Goal: Task Accomplishment & Management: Manage account settings

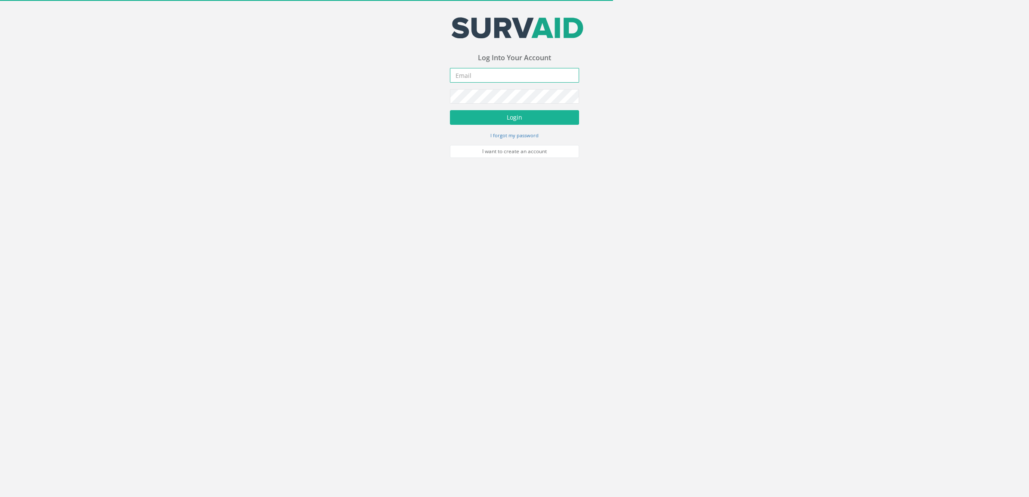
type input "[DOMAIN_NAME][EMAIL_ADDRESS][DOMAIN_NAME]"
click at [509, 108] on form "[DOMAIN_NAME][EMAIL_ADDRESS][DOMAIN_NAME] Incorrect Username or Password There …" at bounding box center [514, 113] width 129 height 90
click at [517, 113] on button "Login" at bounding box center [514, 117] width 129 height 15
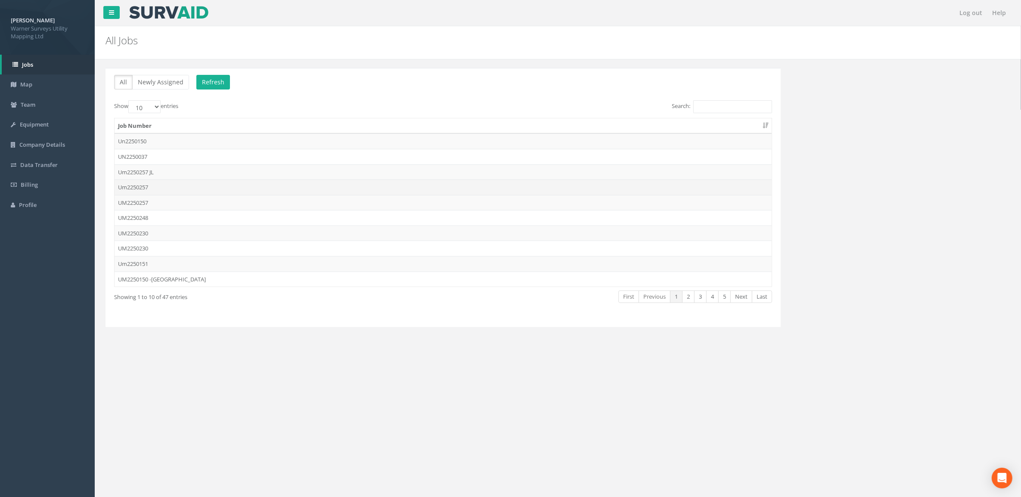
click at [203, 192] on td "Um2250257" at bounding box center [443, 188] width 657 height 16
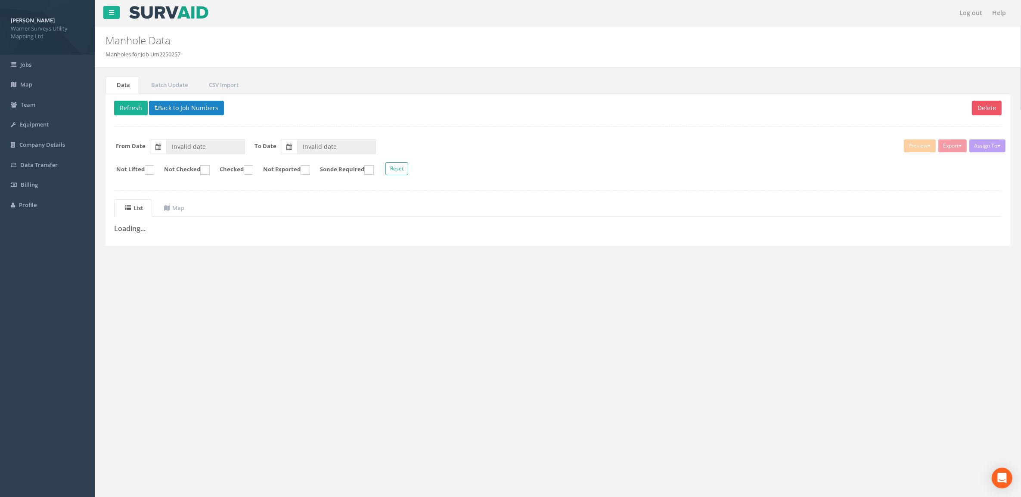
type input "[DATE]"
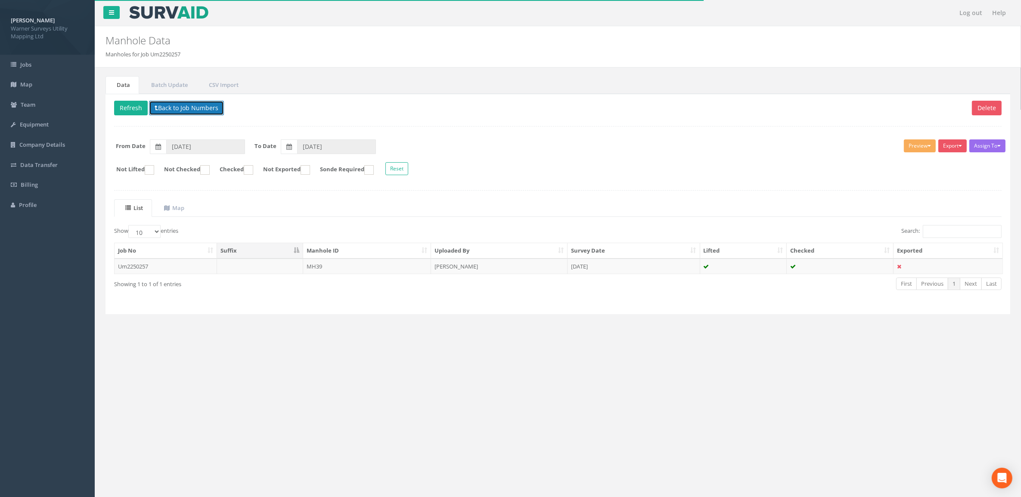
click at [167, 110] on button "Back to Job Numbers" at bounding box center [186, 108] width 75 height 15
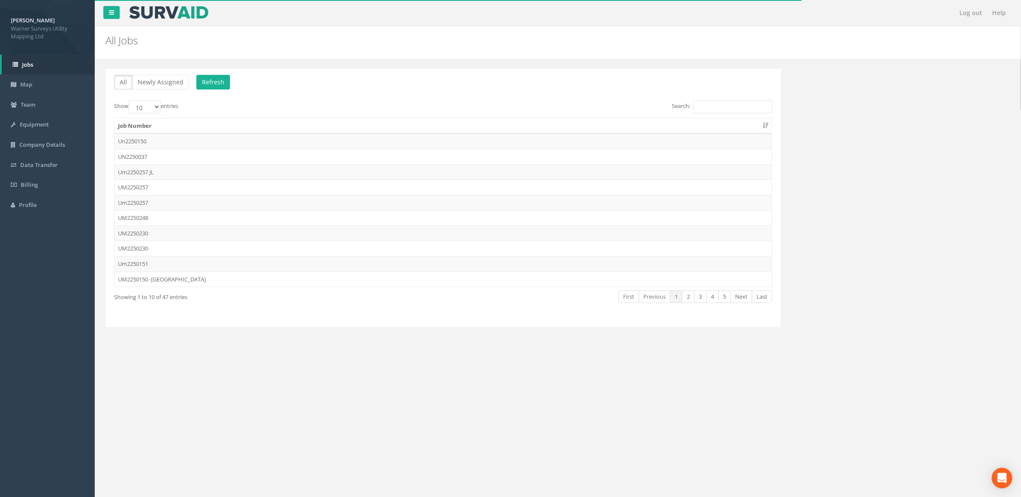
click at [161, 171] on td "Um2250257 JL" at bounding box center [443, 173] width 657 height 16
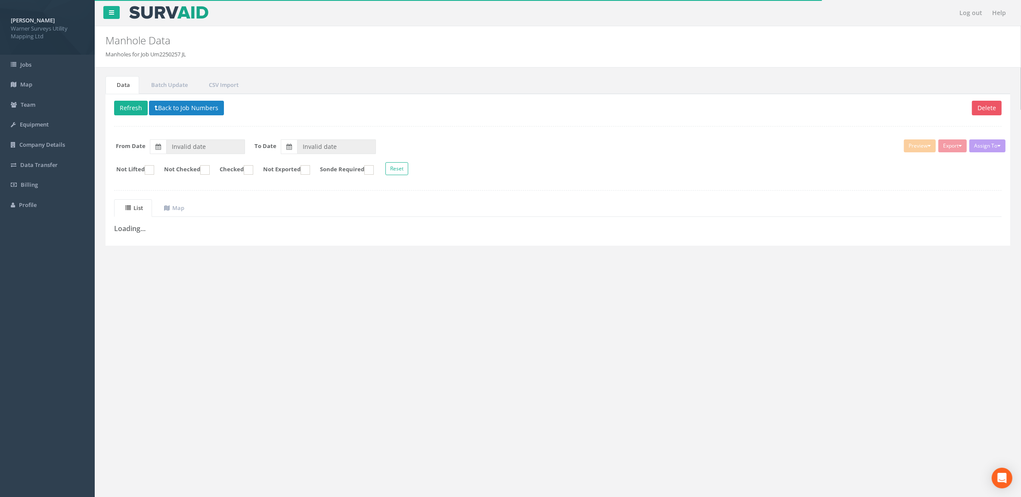
type input "[DATE]"
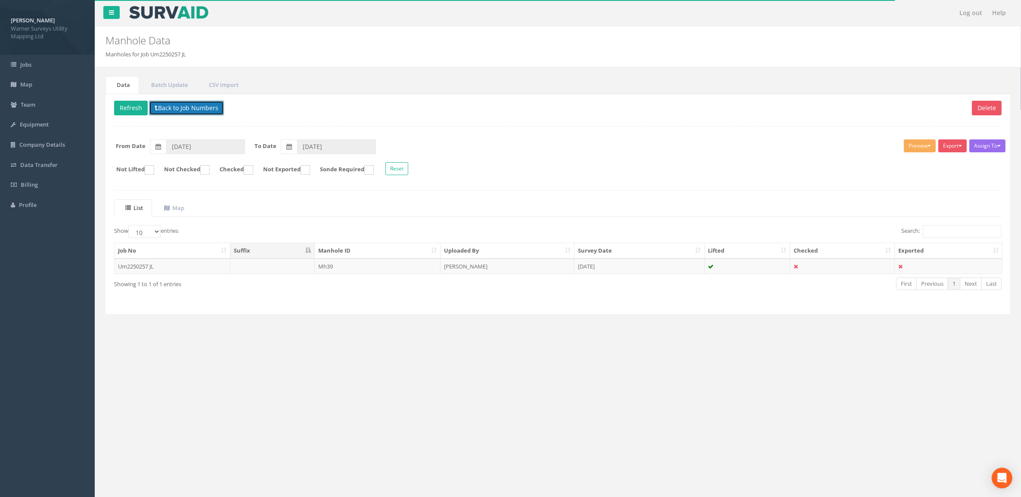
click at [195, 111] on button "Back to Job Numbers" at bounding box center [186, 108] width 75 height 15
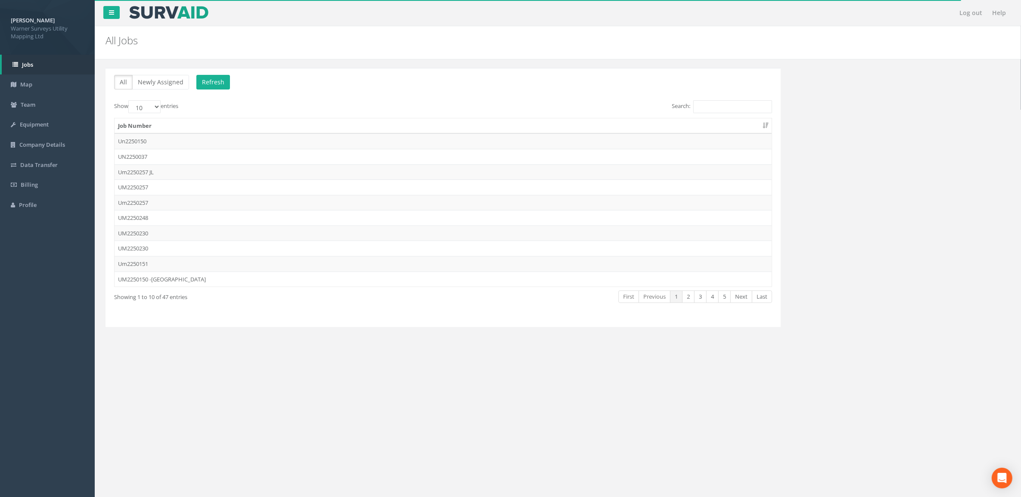
click at [167, 201] on td "Um2250257" at bounding box center [443, 203] width 657 height 16
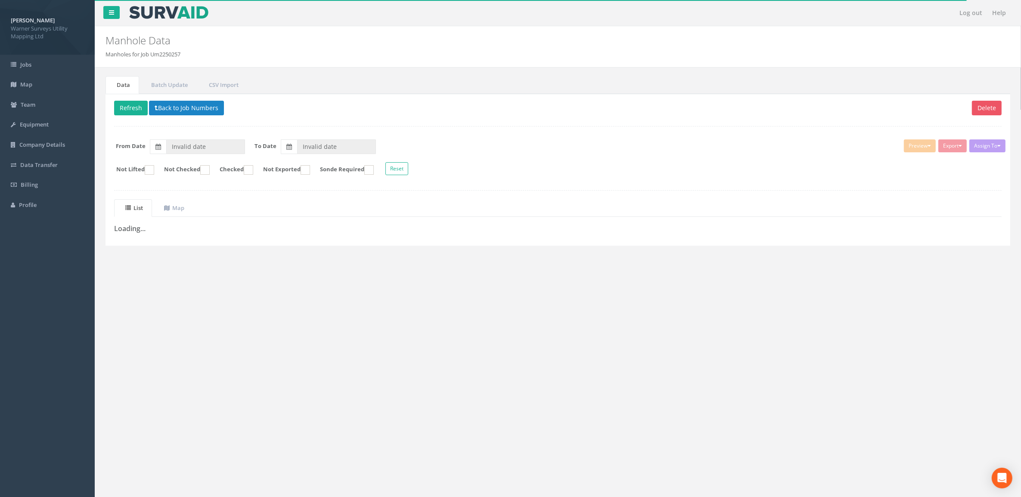
type input "[DATE]"
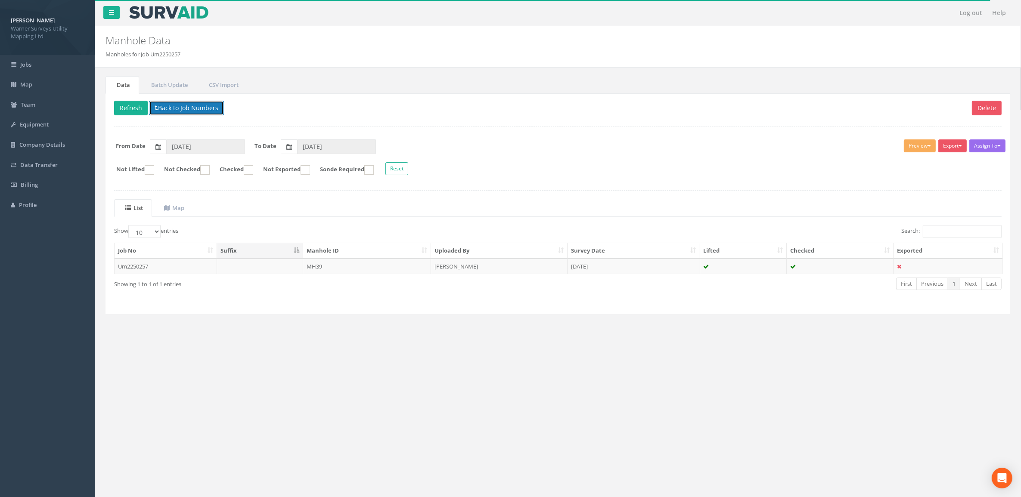
click at [193, 106] on button "Back to Job Numbers" at bounding box center [186, 108] width 75 height 15
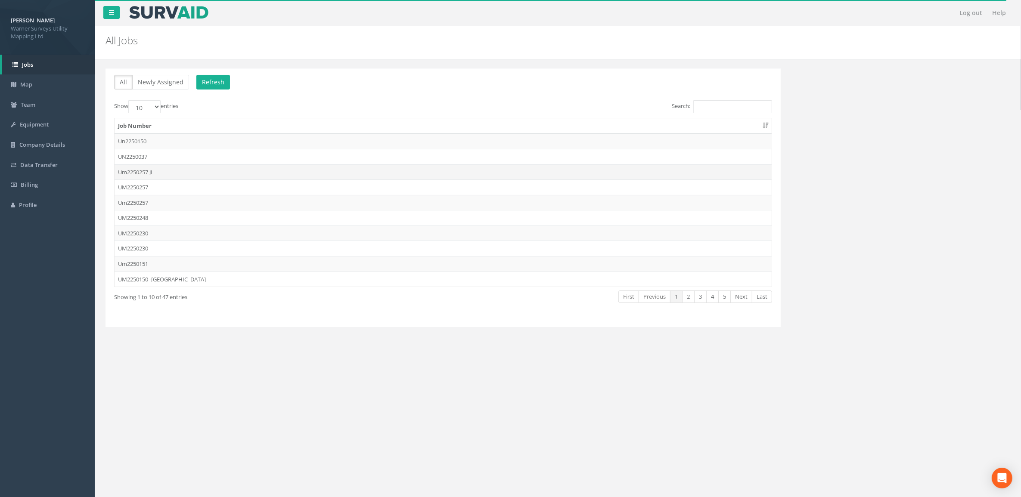
click at [183, 175] on td "Um2250257 JL" at bounding box center [443, 173] width 657 height 16
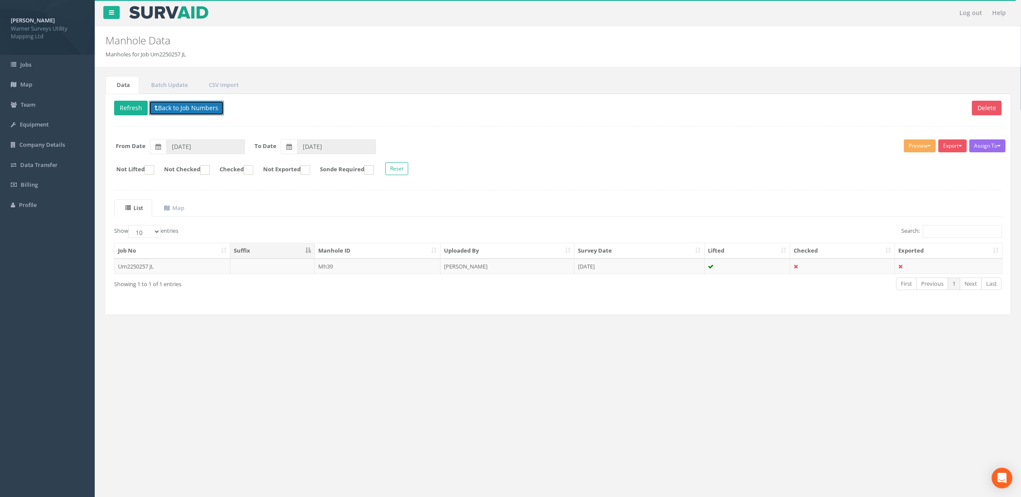
click at [189, 106] on button "Back to Job Numbers" at bounding box center [186, 108] width 75 height 15
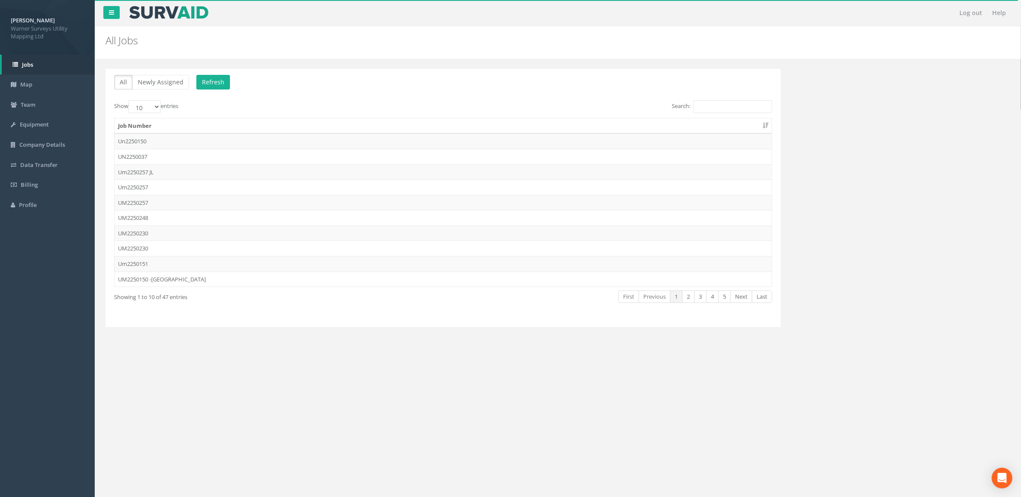
click at [173, 187] on td "Um2250257" at bounding box center [443, 188] width 657 height 16
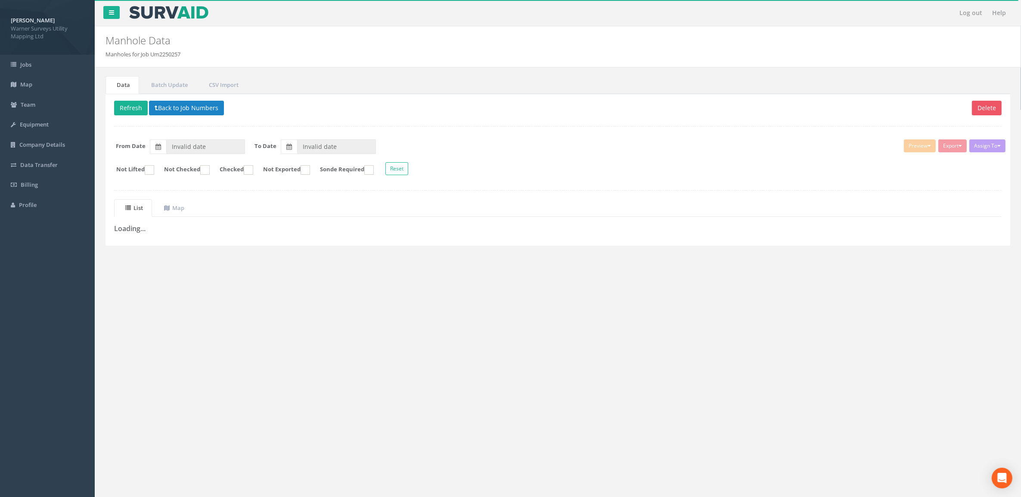
type input "[DATE]"
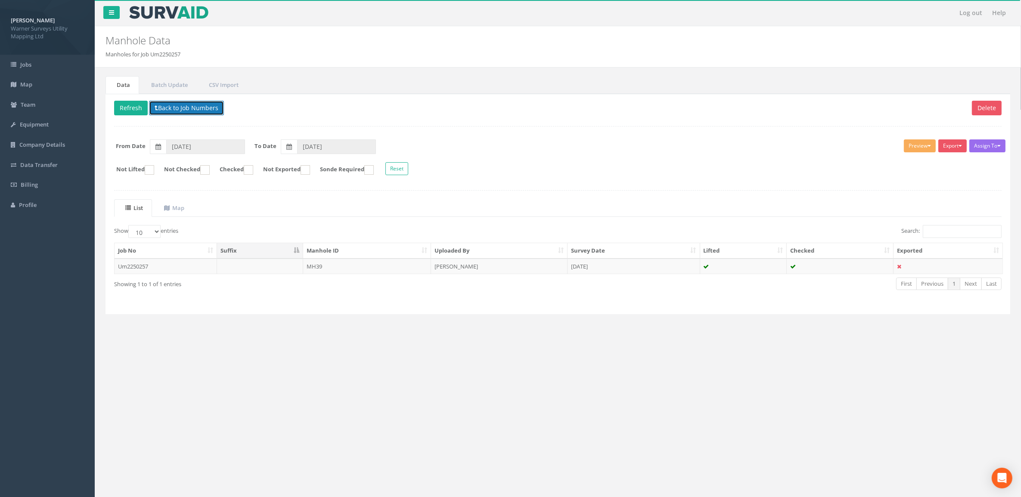
click at [186, 104] on button "Back to Job Numbers" at bounding box center [186, 108] width 75 height 15
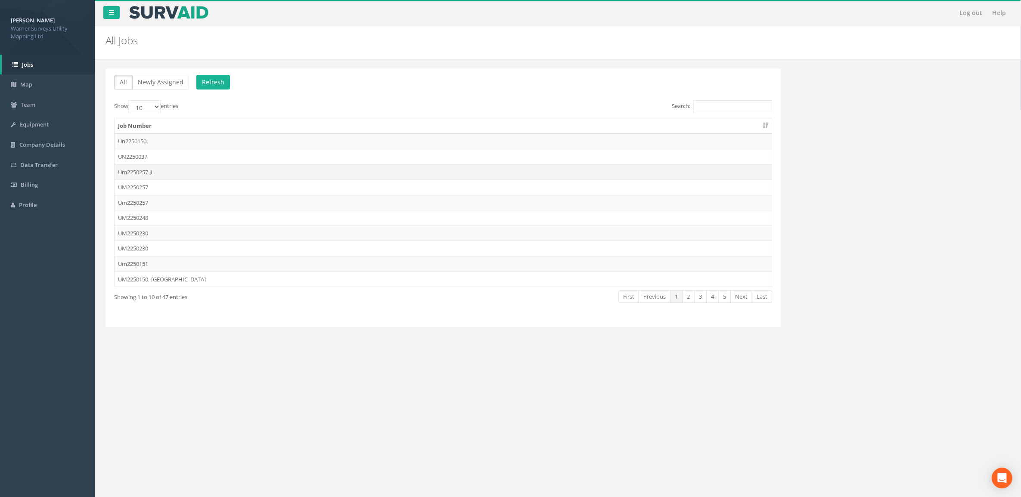
click at [192, 170] on td "Um2250257 JL" at bounding box center [443, 173] width 657 height 16
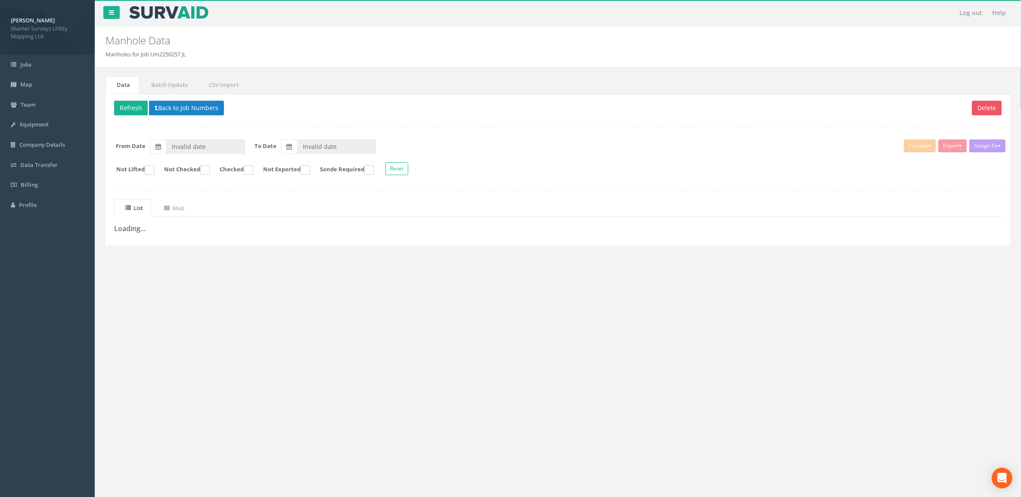
type input "[DATE]"
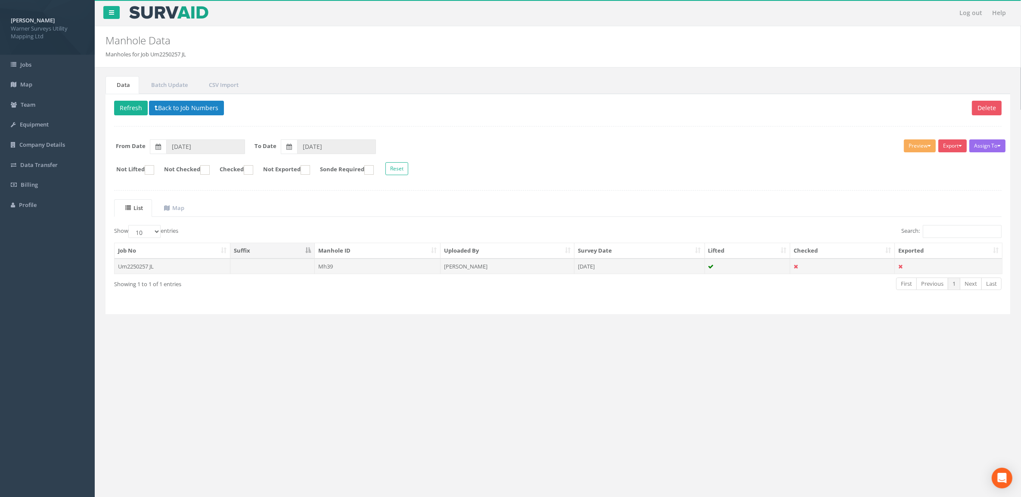
click at [371, 266] on td "Mh39" at bounding box center [378, 267] width 126 height 16
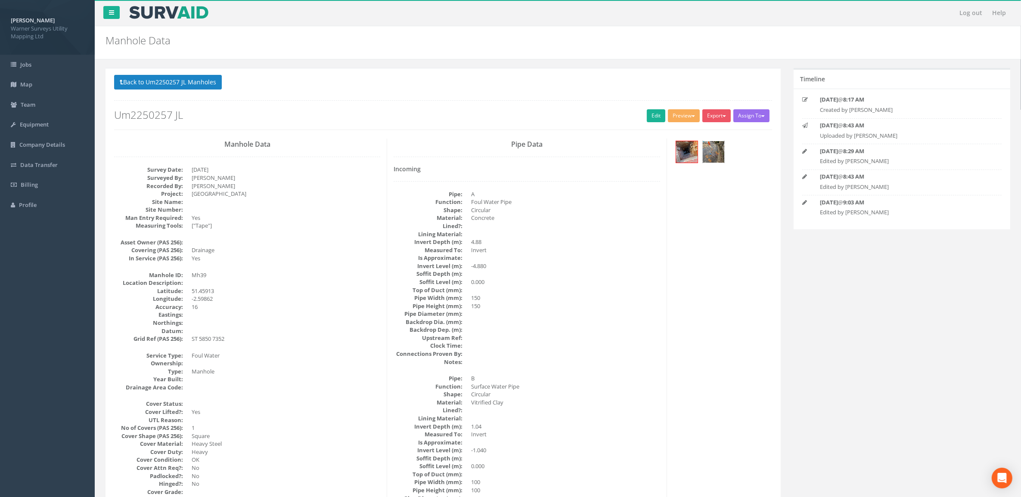
click at [711, 155] on img at bounding box center [714, 152] width 22 height 22
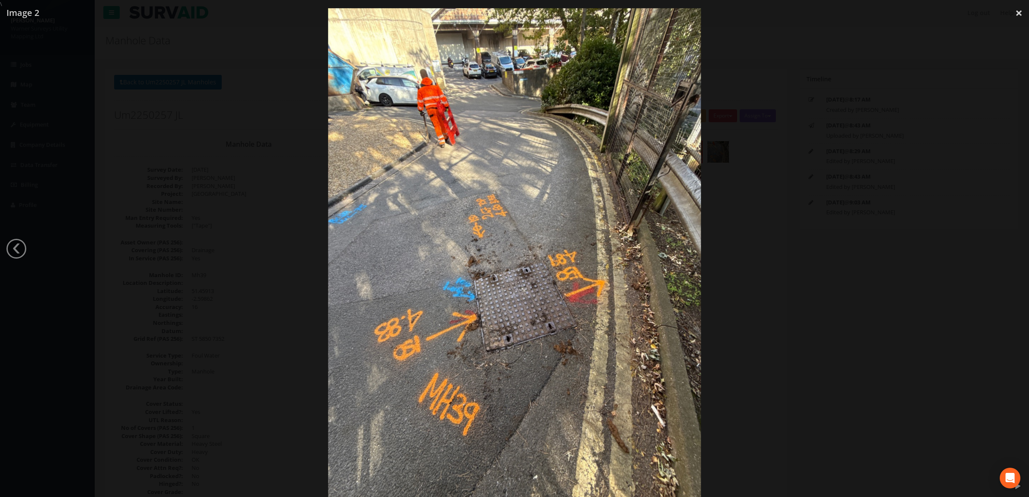
click at [780, 179] on div at bounding box center [514, 256] width 1029 height 497
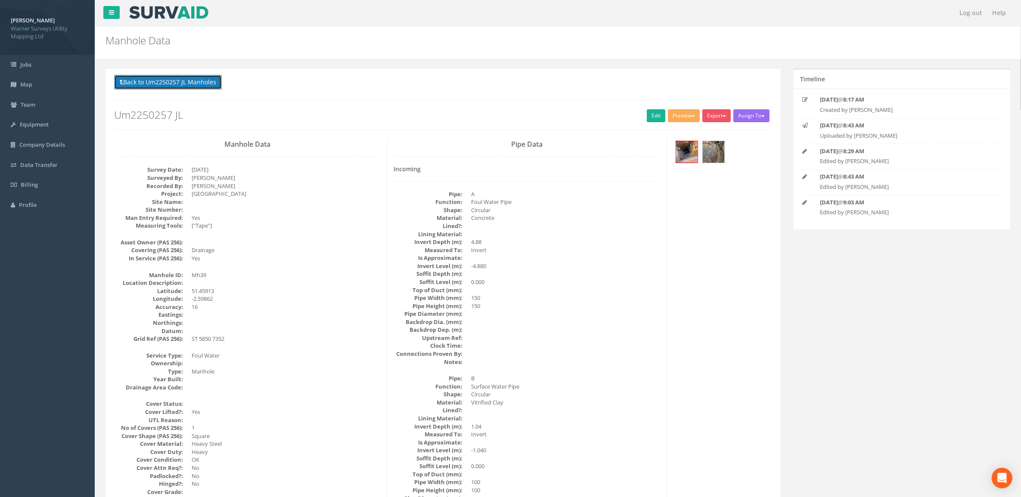
click at [186, 84] on button "Back to Um2250257 JL Manholes" at bounding box center [168, 82] width 108 height 15
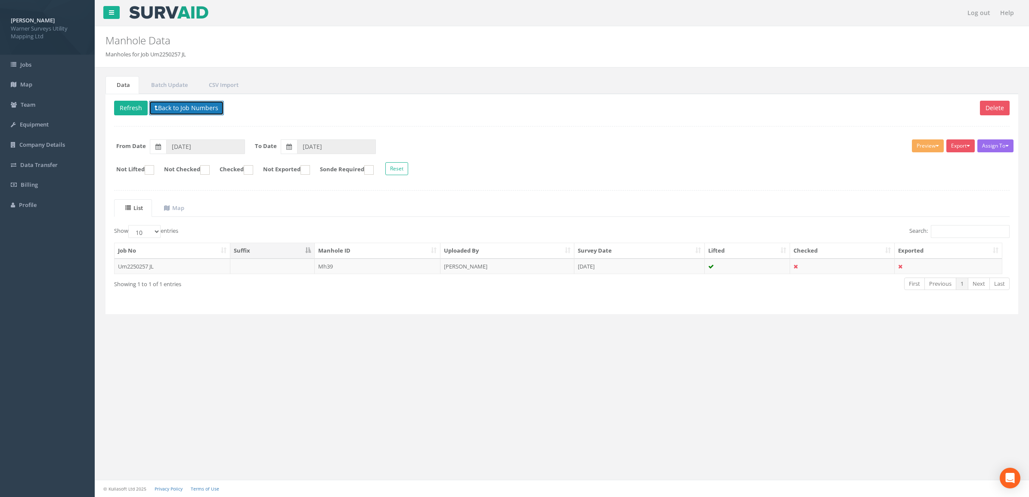
click at [166, 108] on button "Back to Job Numbers" at bounding box center [186, 108] width 75 height 15
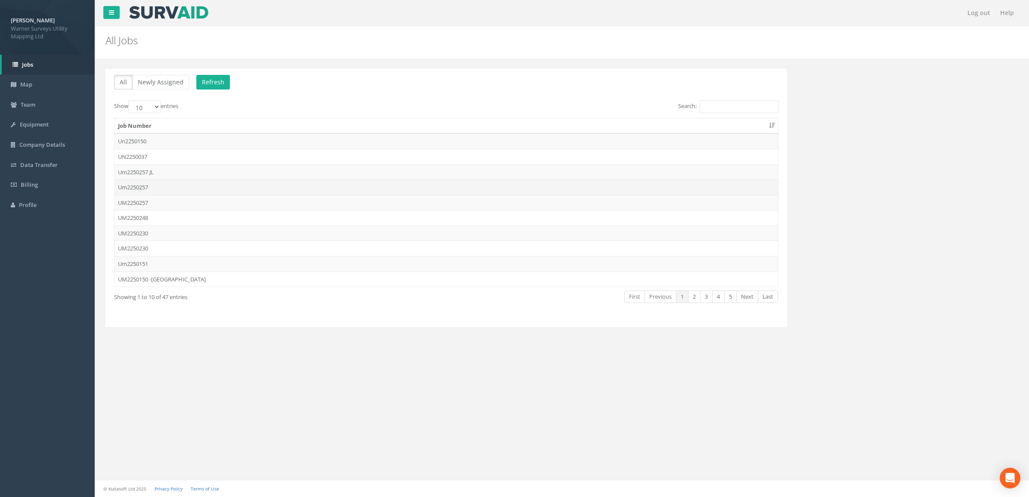
click at [214, 182] on td "Um2250257" at bounding box center [447, 188] width 664 height 16
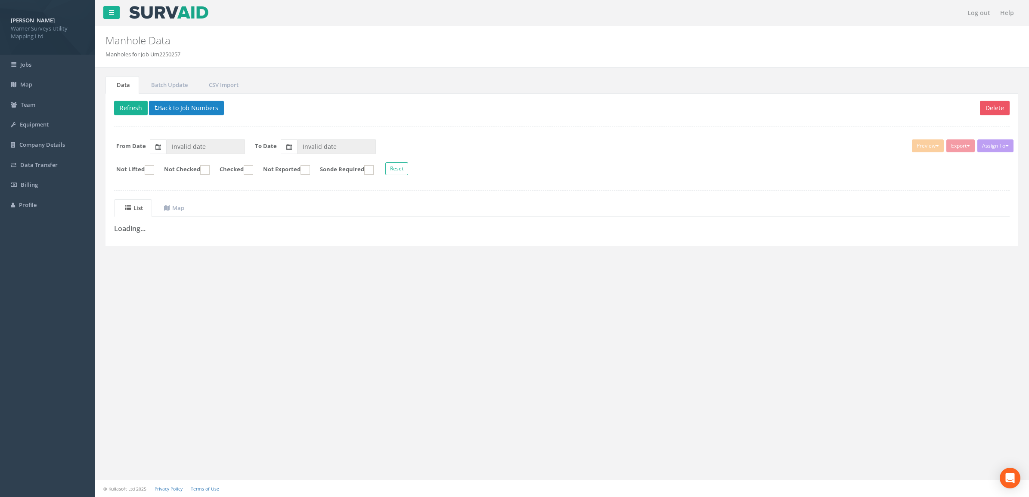
type input "[DATE]"
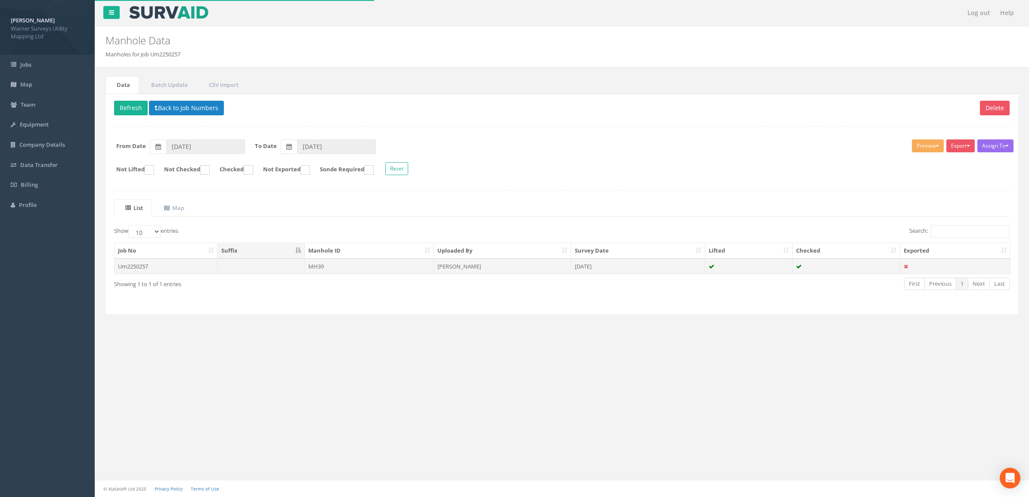
click at [263, 266] on td at bounding box center [261, 267] width 87 height 16
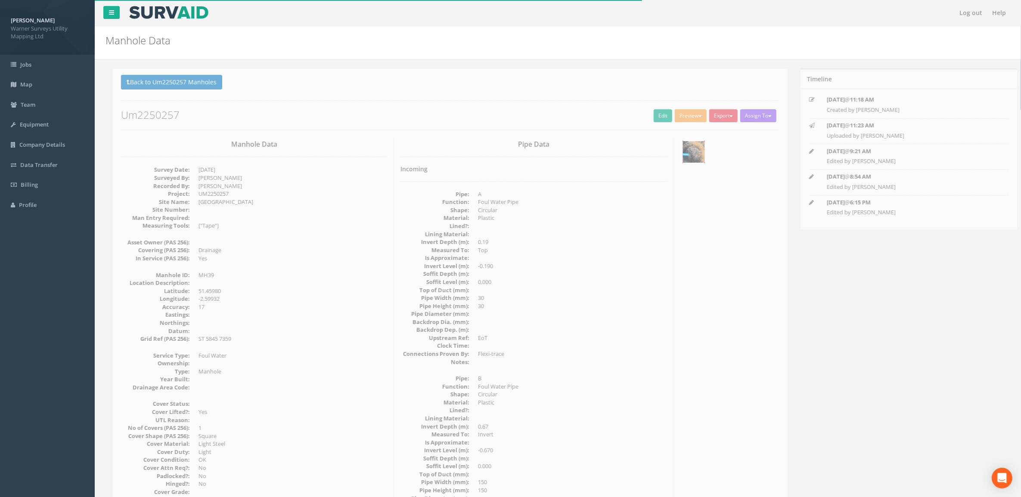
click at [685, 155] on img at bounding box center [687, 152] width 22 height 22
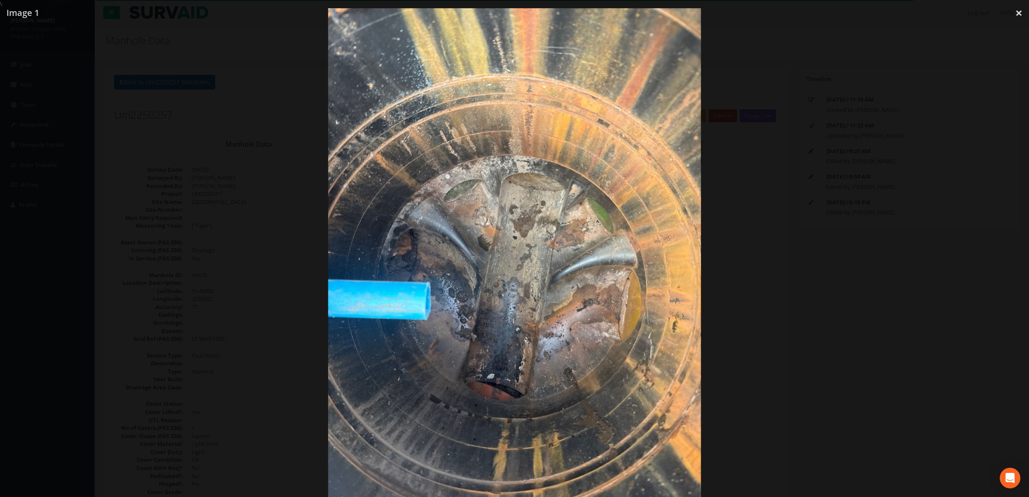
click at [245, 314] on div at bounding box center [514, 256] width 1029 height 497
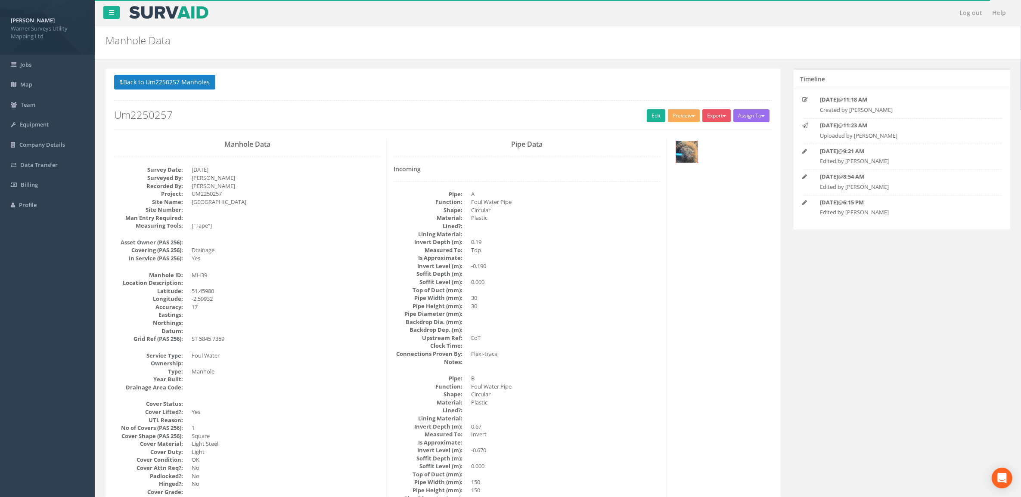
click at [696, 145] on img at bounding box center [687, 152] width 22 height 22
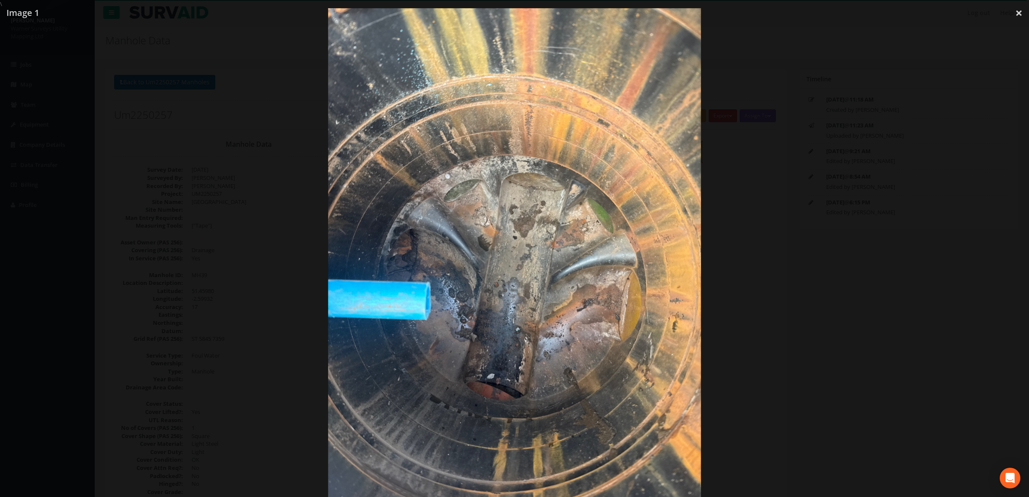
click at [636, 298] on img at bounding box center [514, 256] width 373 height 497
click at [809, 328] on div at bounding box center [514, 256] width 1029 height 497
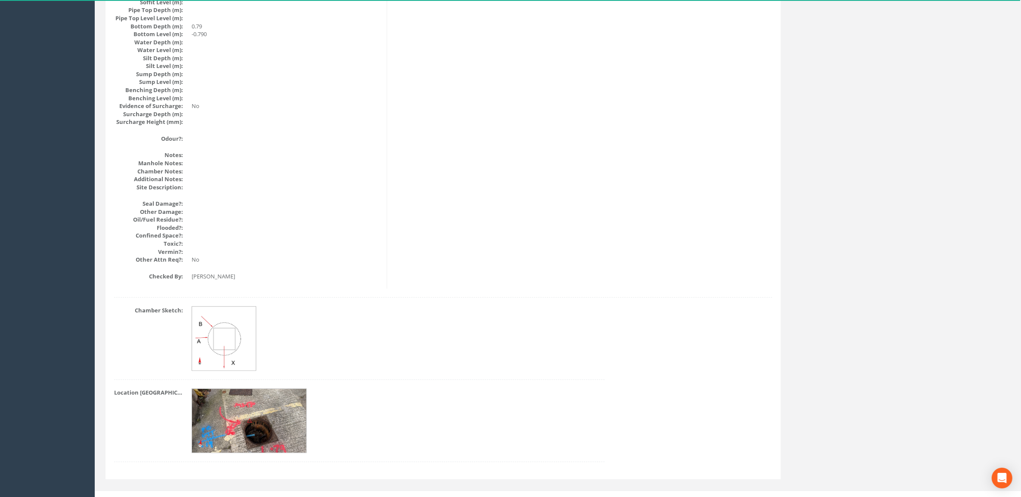
scroll to position [914, 0]
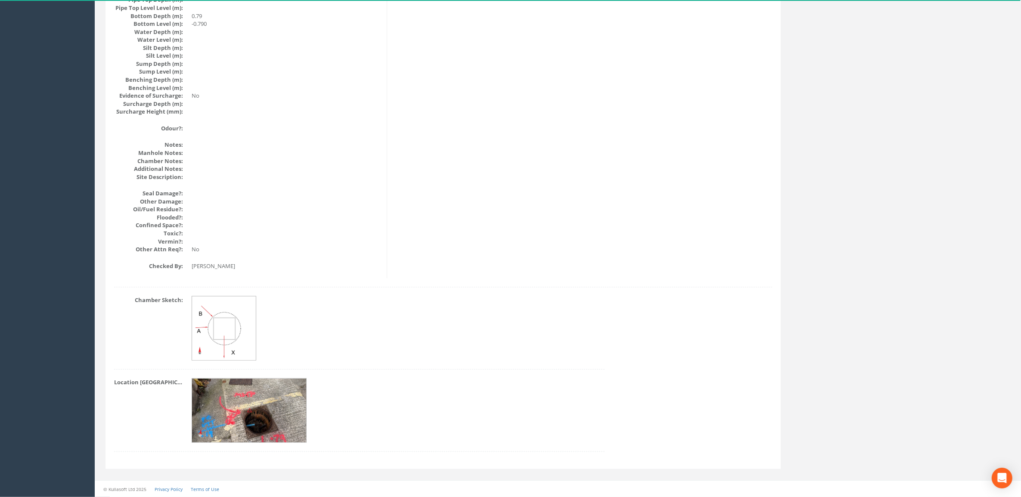
click at [261, 416] on img at bounding box center [249, 411] width 115 height 65
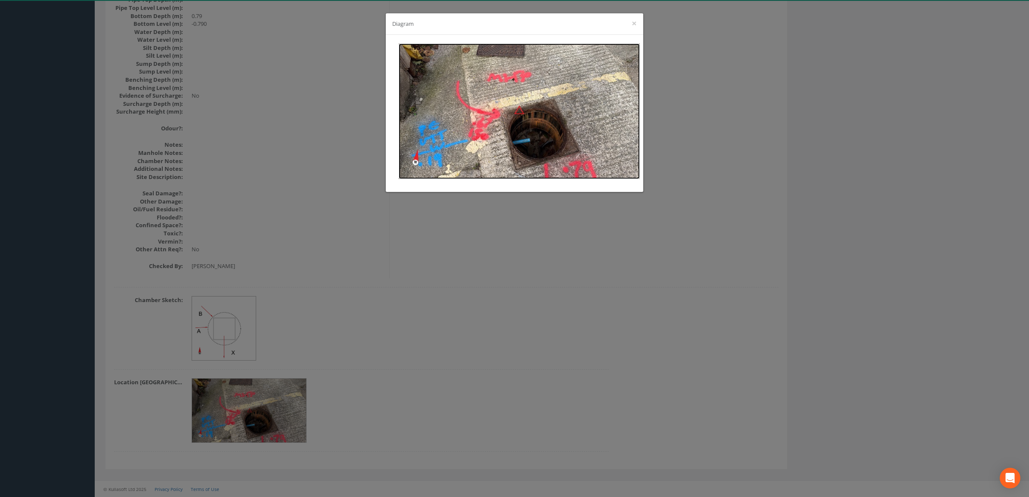
click at [516, 83] on img at bounding box center [519, 111] width 241 height 136
drag, startPoint x: 690, startPoint y: 293, endPoint x: 697, endPoint y: 300, distance: 9.4
click at [697, 300] on div "Diagram ×" at bounding box center [514, 248] width 1029 height 497
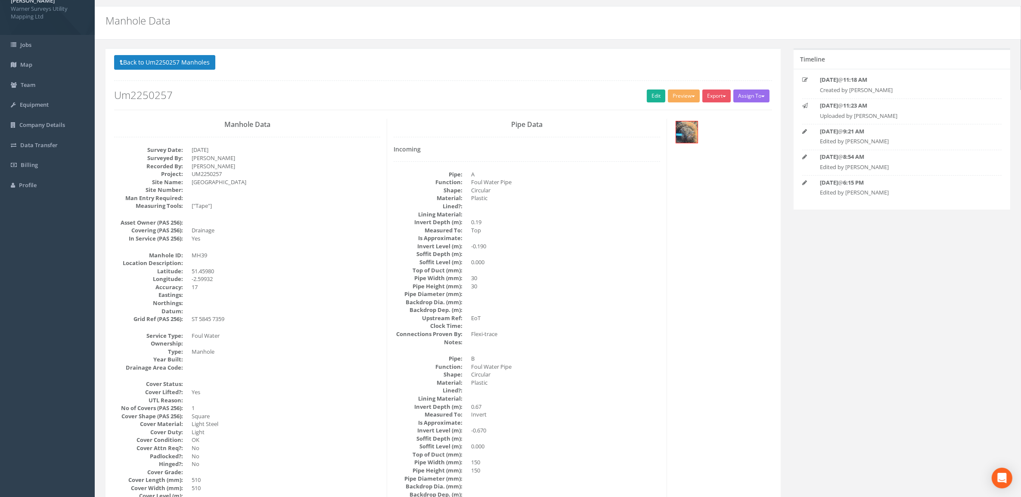
scroll to position [0, 0]
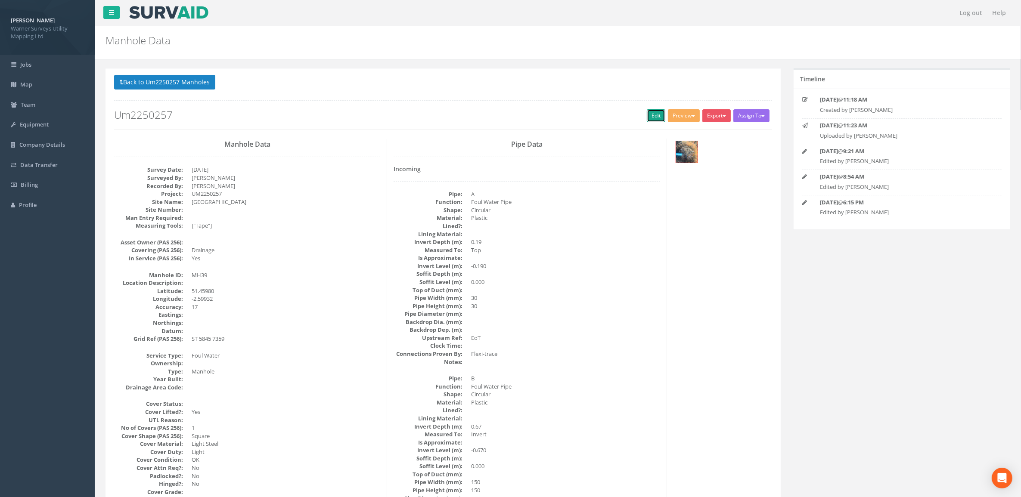
click at [650, 121] on link "Edit" at bounding box center [656, 115] width 19 height 13
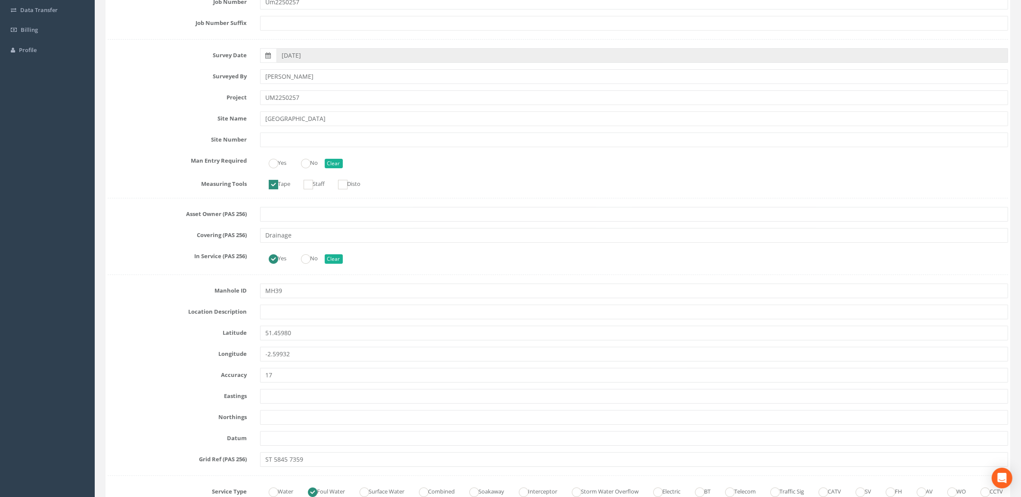
scroll to position [161, 0]
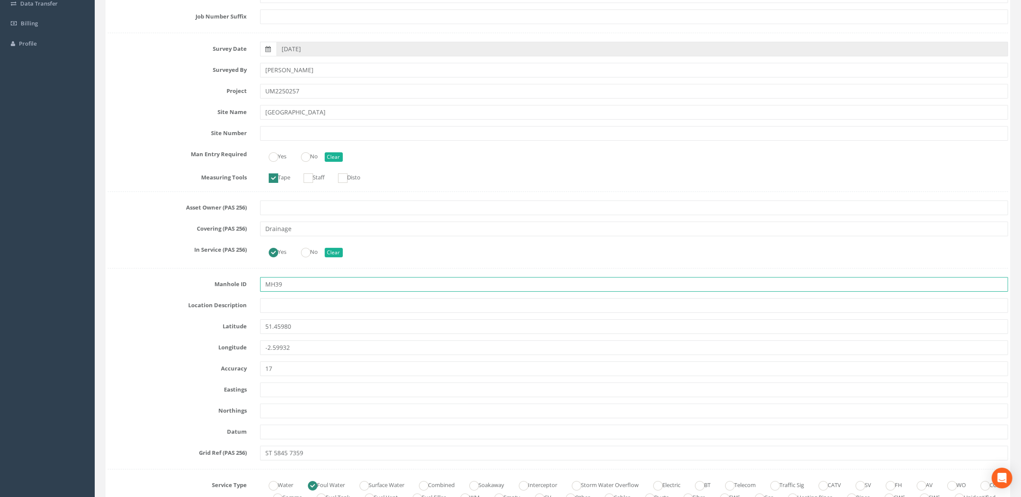
click at [294, 289] on input "MH39" at bounding box center [634, 284] width 748 height 15
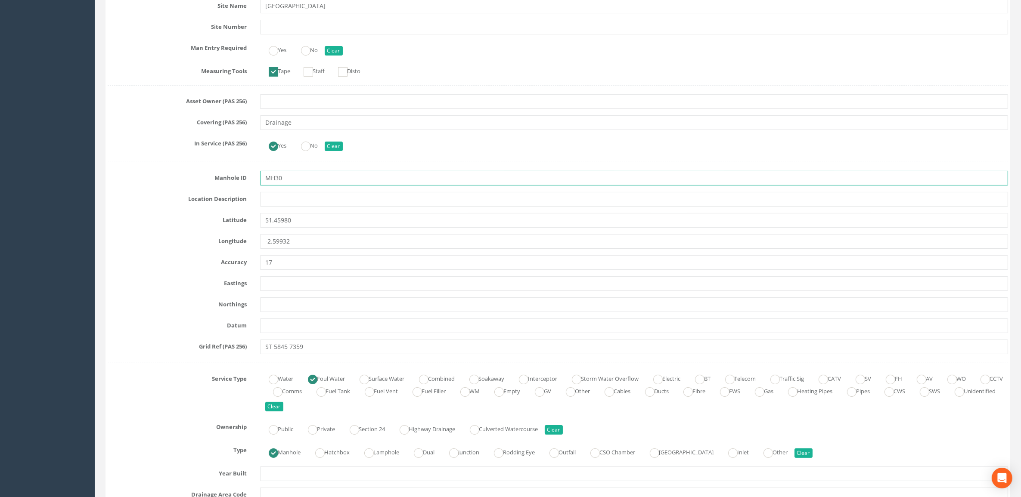
scroll to position [538, 0]
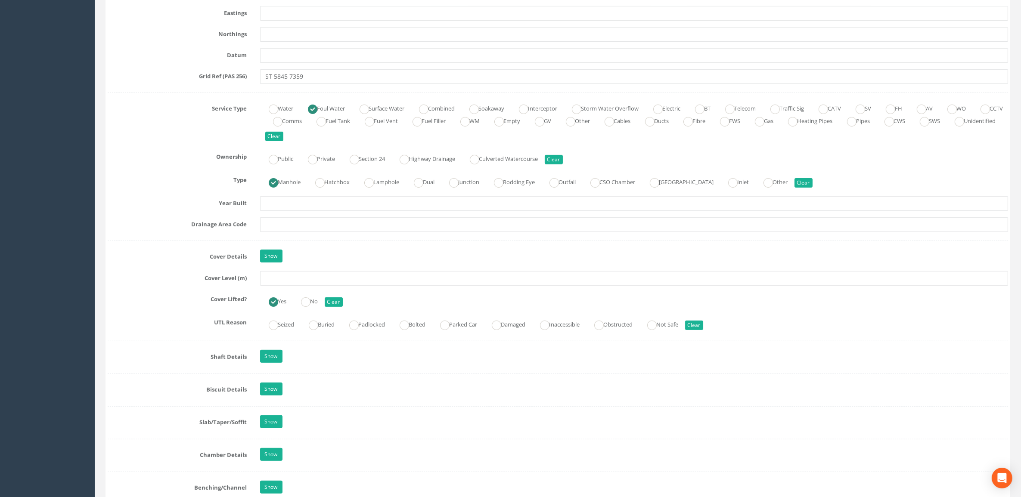
type input "MH30"
click at [317, 283] on input "text" at bounding box center [634, 278] width 748 height 15
type input "66.86"
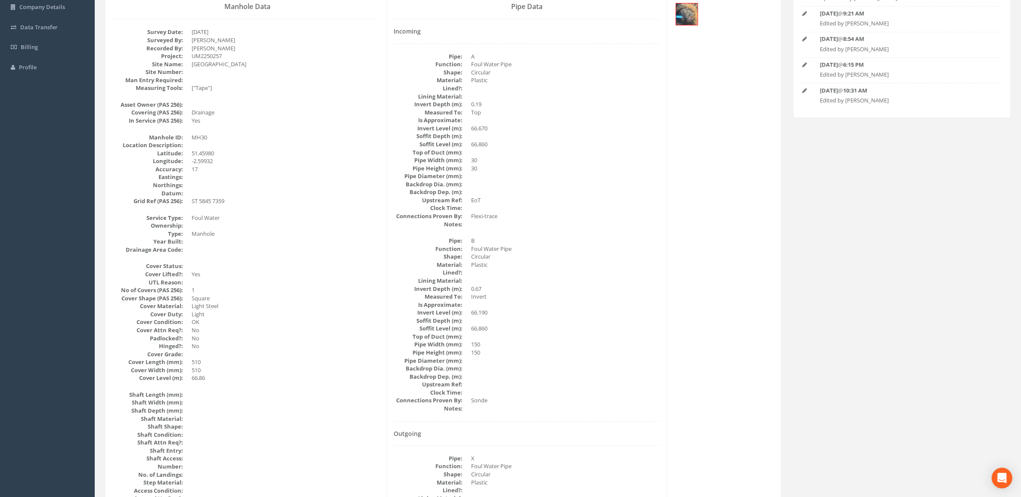
scroll to position [0, 0]
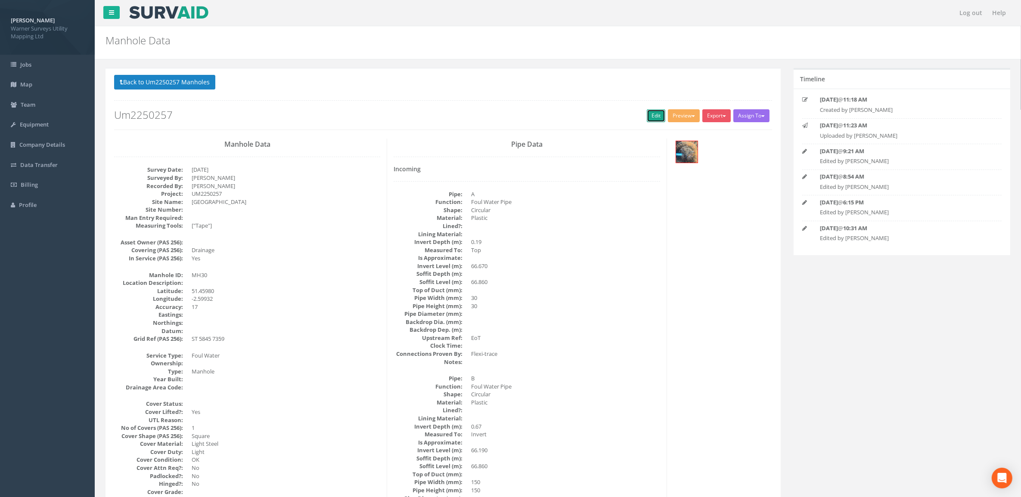
click at [655, 117] on link "Edit" at bounding box center [656, 115] width 19 height 13
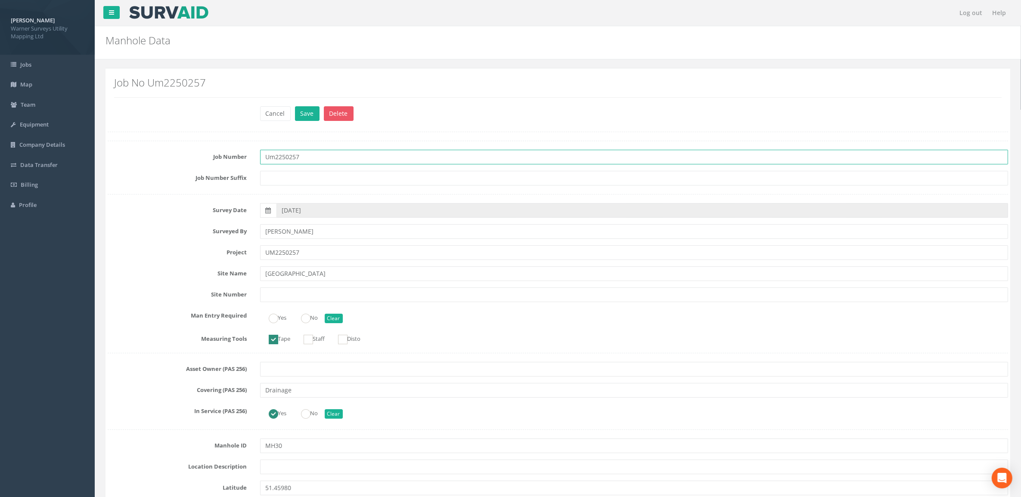
click at [274, 157] on input "Um2250257" at bounding box center [634, 157] width 748 height 15
type input "UM2250257"
click at [308, 115] on button "Save" at bounding box center [307, 113] width 25 height 15
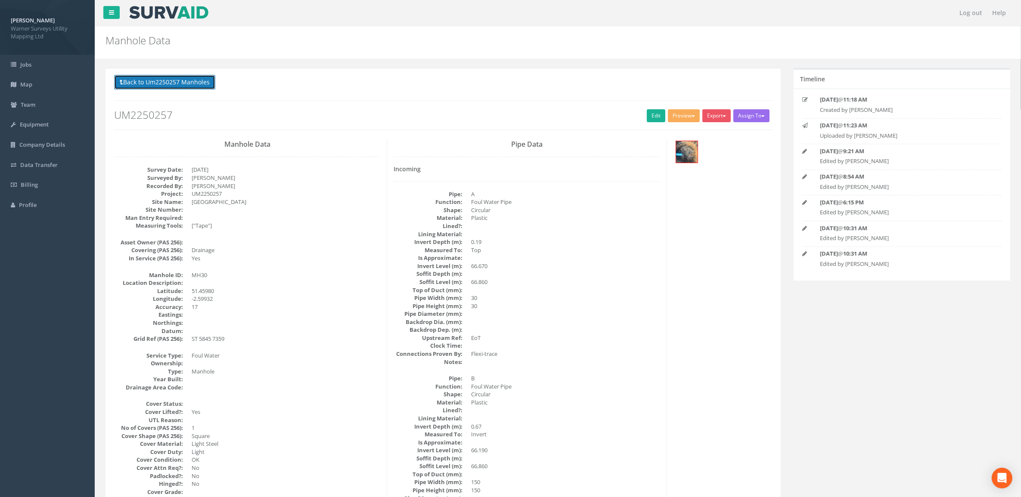
click at [208, 81] on button "Back to Um2250257 Manholes" at bounding box center [164, 82] width 101 height 15
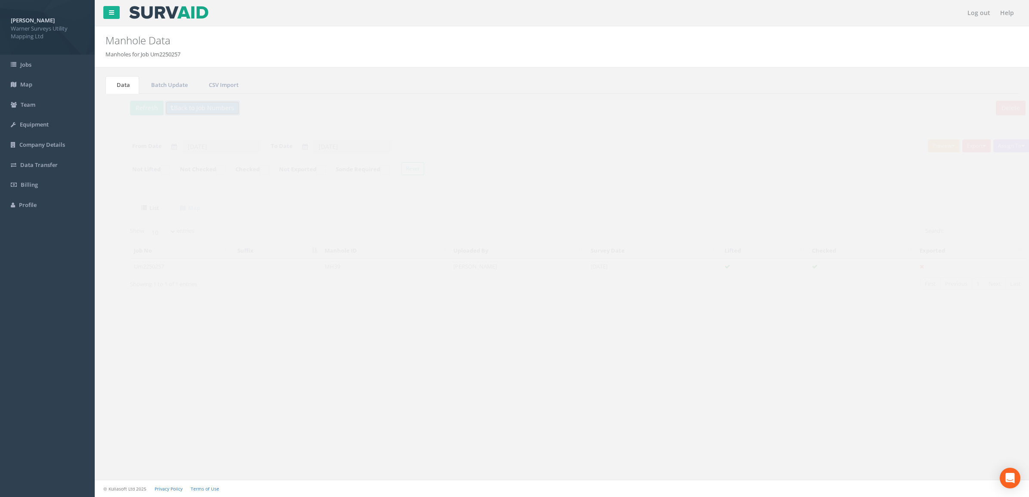
click at [169, 108] on button "Back to Job Numbers" at bounding box center [186, 108] width 75 height 15
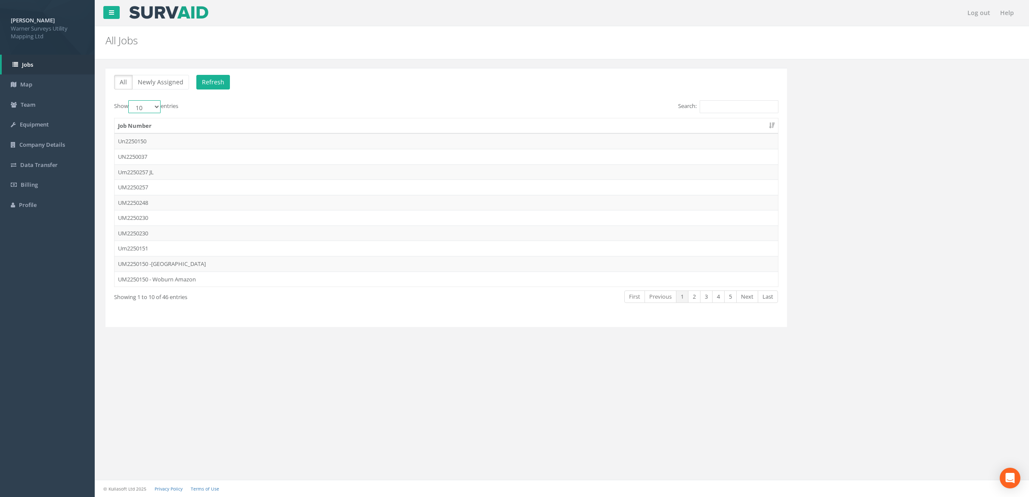
drag, startPoint x: 156, startPoint y: 109, endPoint x: 155, endPoint y: 115, distance: 6.5
click at [156, 109] on select "10 25 50 100" at bounding box center [144, 106] width 32 height 13
select select "100"
click at [130, 101] on select "10 25 50 100" at bounding box center [144, 106] width 32 height 13
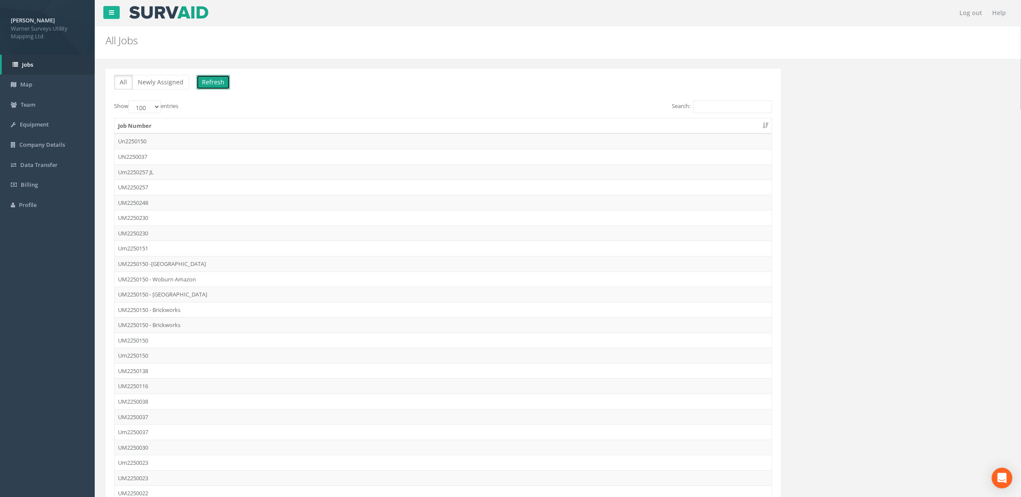
click at [218, 79] on button "Refresh" at bounding box center [213, 82] width 34 height 15
click at [192, 175] on td "Um2250257 JL" at bounding box center [443, 173] width 657 height 16
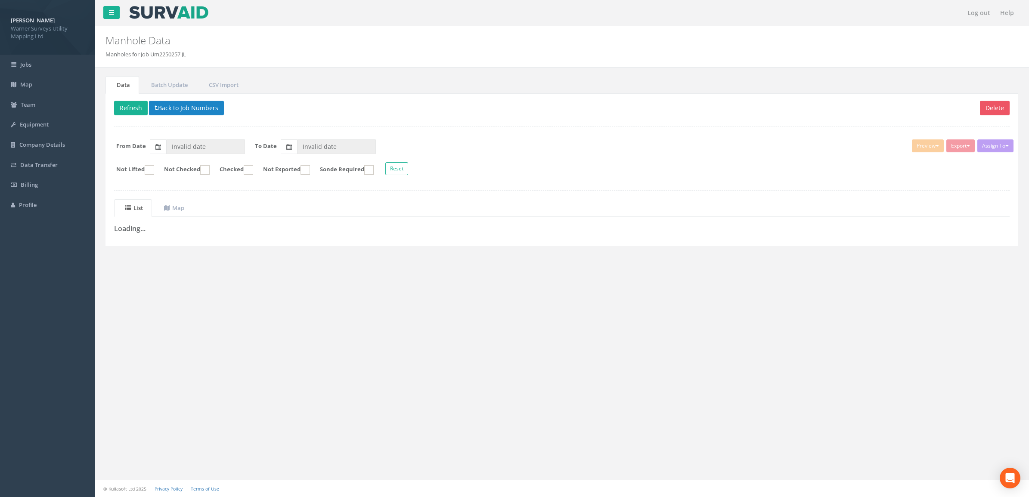
type input "[DATE]"
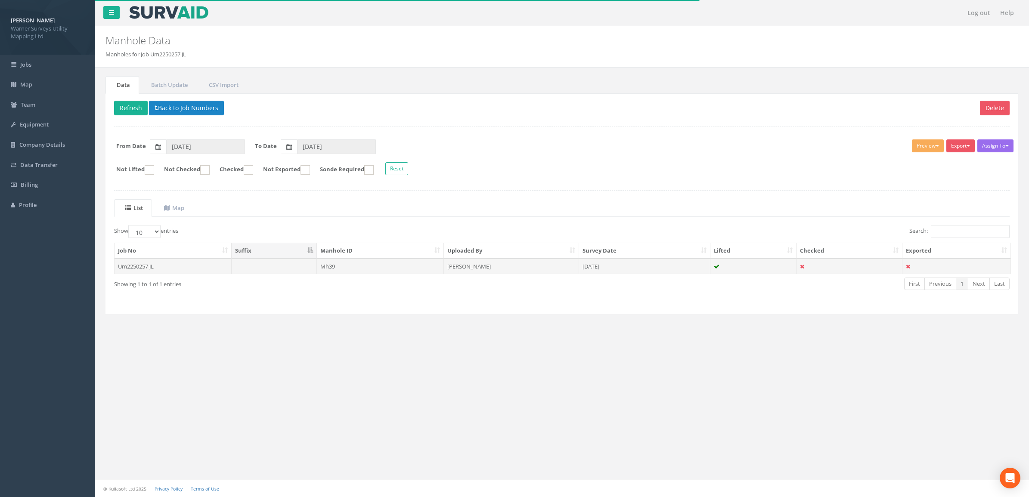
click at [291, 273] on td at bounding box center [275, 267] width 86 height 16
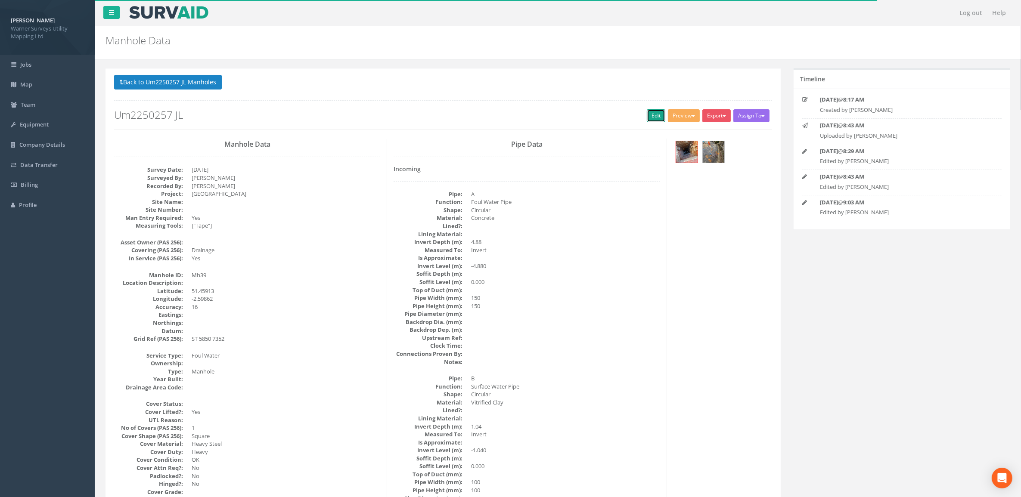
click at [656, 117] on link "Edit" at bounding box center [656, 115] width 19 height 13
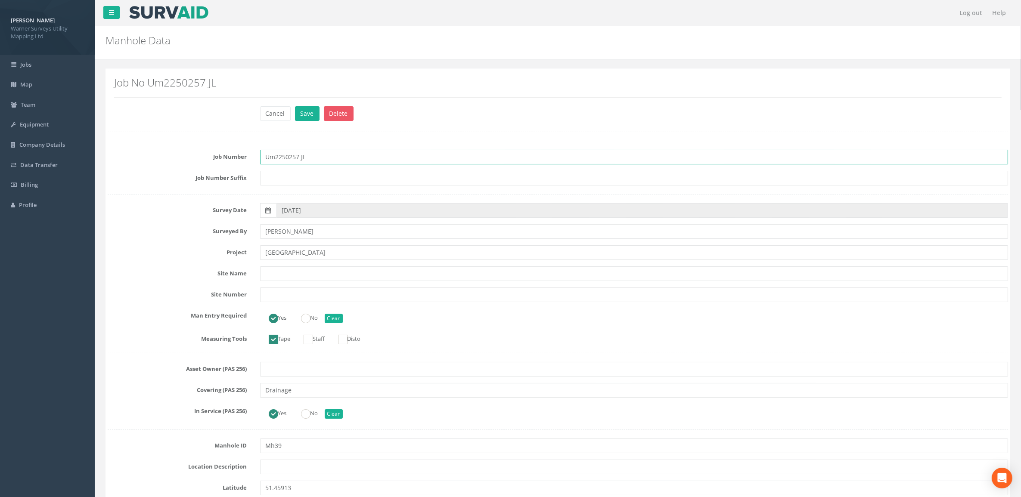
click at [275, 157] on input "Um2250257 JL" at bounding box center [634, 157] width 748 height 15
type input "UM2250257"
click at [274, 447] on input "Mh39" at bounding box center [634, 446] width 748 height 15
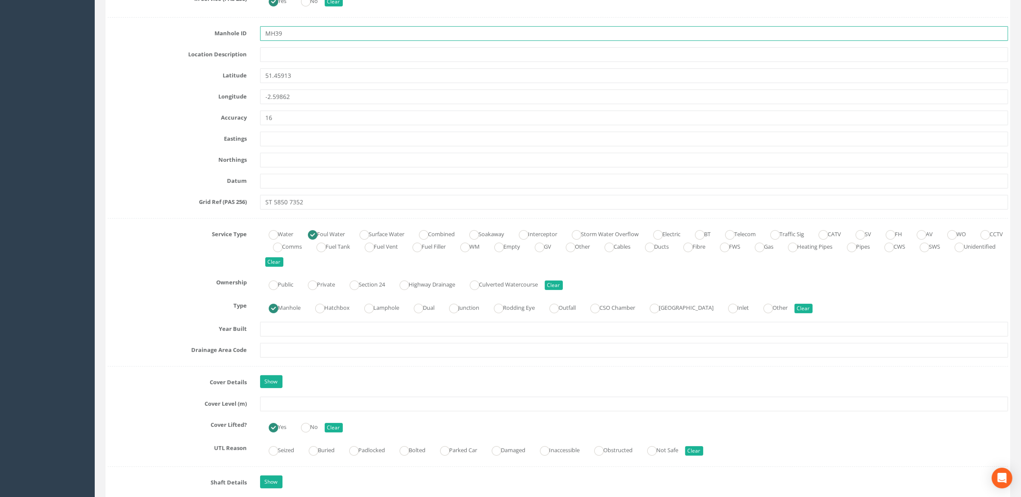
scroll to position [538, 0]
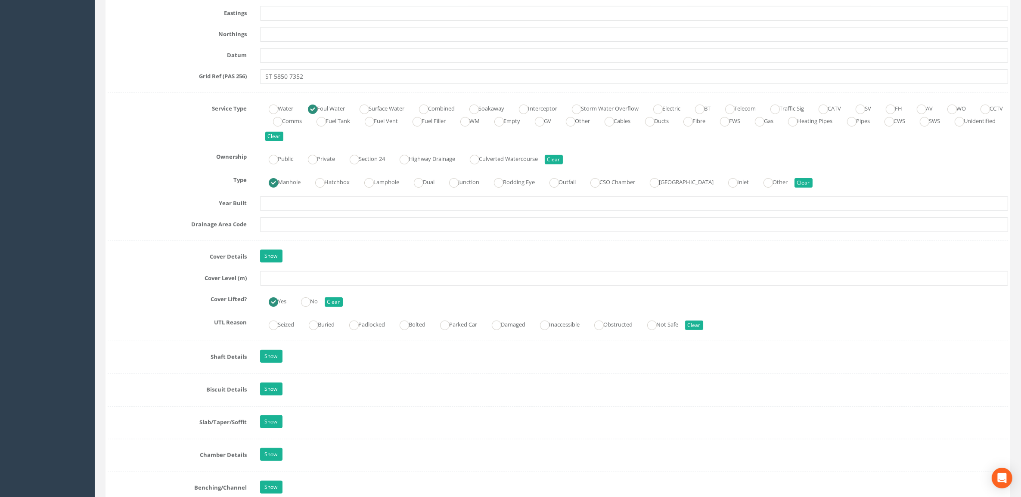
type input "MH39"
click at [293, 283] on input "text" at bounding box center [634, 278] width 748 height 15
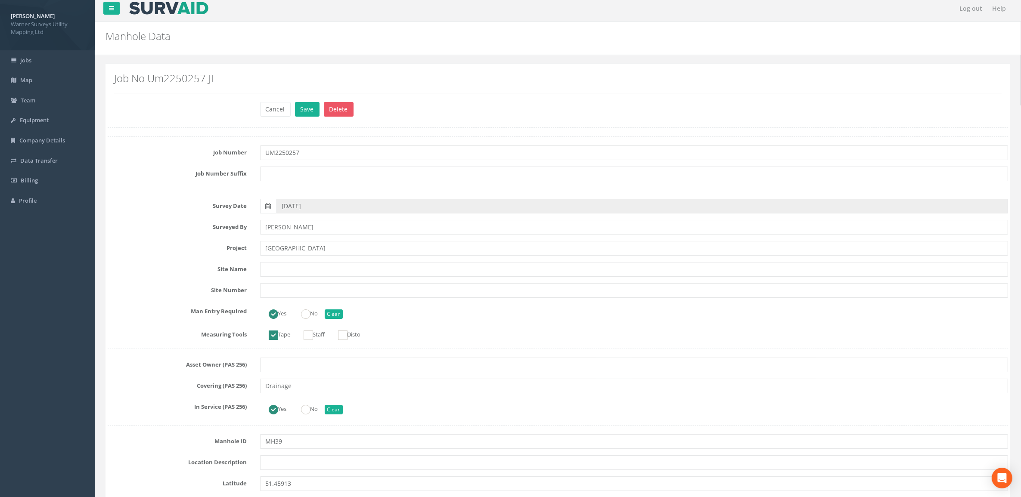
scroll to position [0, 0]
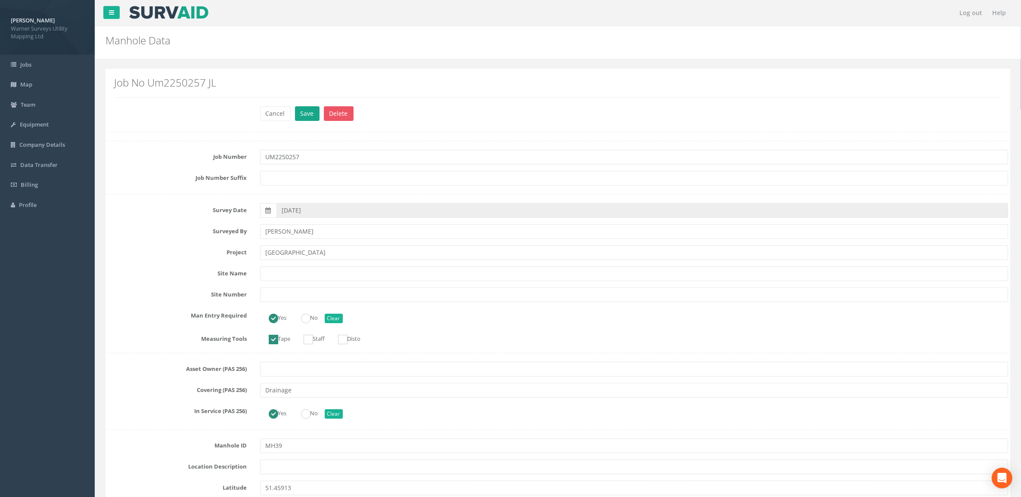
type input "58.26"
click at [308, 115] on button "Save" at bounding box center [307, 113] width 25 height 15
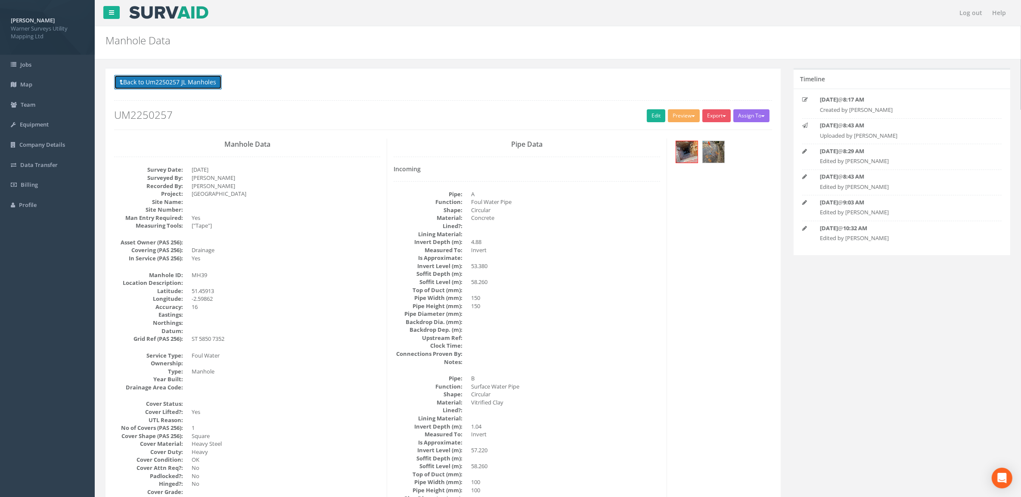
click at [161, 85] on button "Back to Um2250257 JL Manholes" at bounding box center [168, 82] width 108 height 15
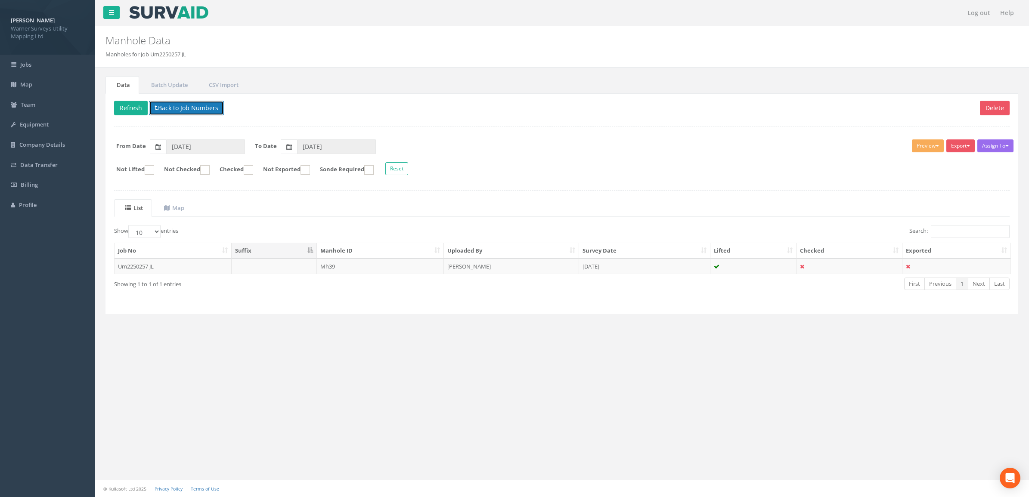
click at [173, 108] on button "Back to Job Numbers" at bounding box center [186, 108] width 75 height 15
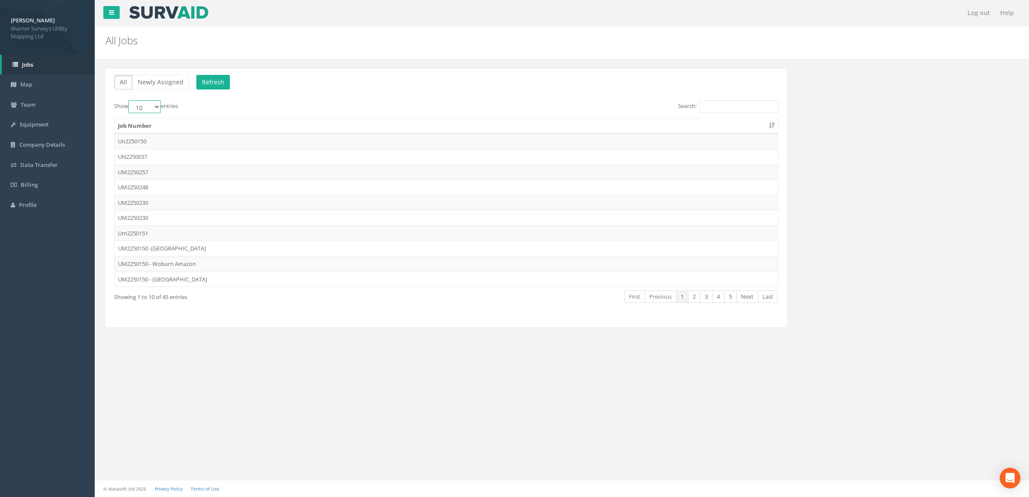
click at [156, 102] on select "10 25 50 100" at bounding box center [144, 106] width 32 height 13
select select "100"
click at [130, 101] on select "10 25 50 100" at bounding box center [144, 106] width 32 height 13
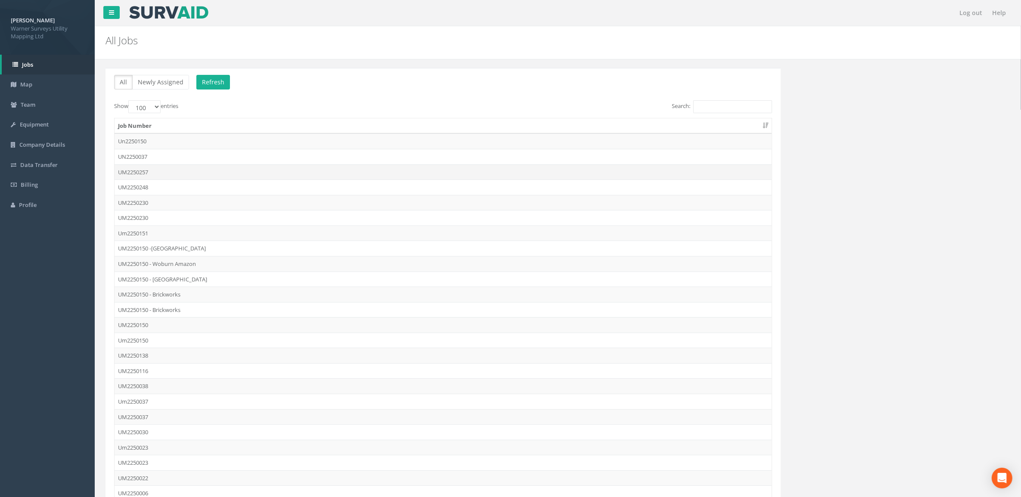
click at [194, 168] on td "UM2250257" at bounding box center [443, 173] width 657 height 16
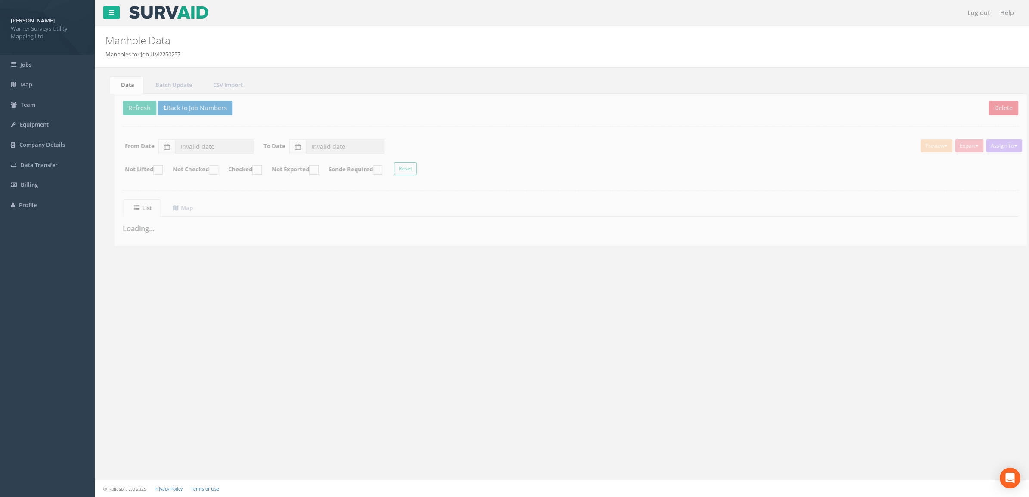
type input "[DATE]"
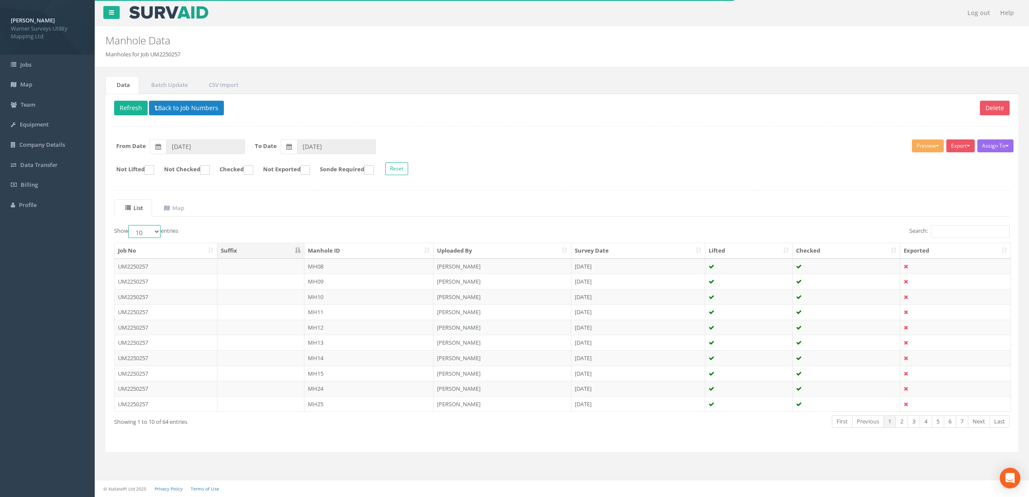
click at [151, 235] on select "10 25 50 100" at bounding box center [144, 231] width 32 height 13
select select "100"
click at [130, 227] on select "10 25 50 100" at bounding box center [144, 231] width 32 height 13
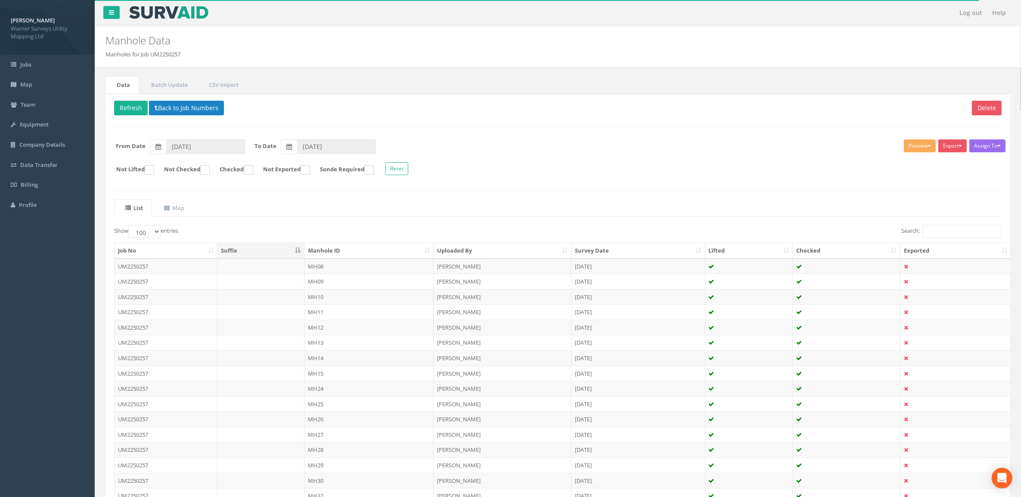
click at [345, 250] on th "Manhole ID" at bounding box center [368, 251] width 129 height 16
click at [927, 152] on button "Preview" at bounding box center [920, 146] width 32 height 13
click at [919, 184] on link "Warner Manhole Card" at bounding box center [900, 178] width 74 height 13
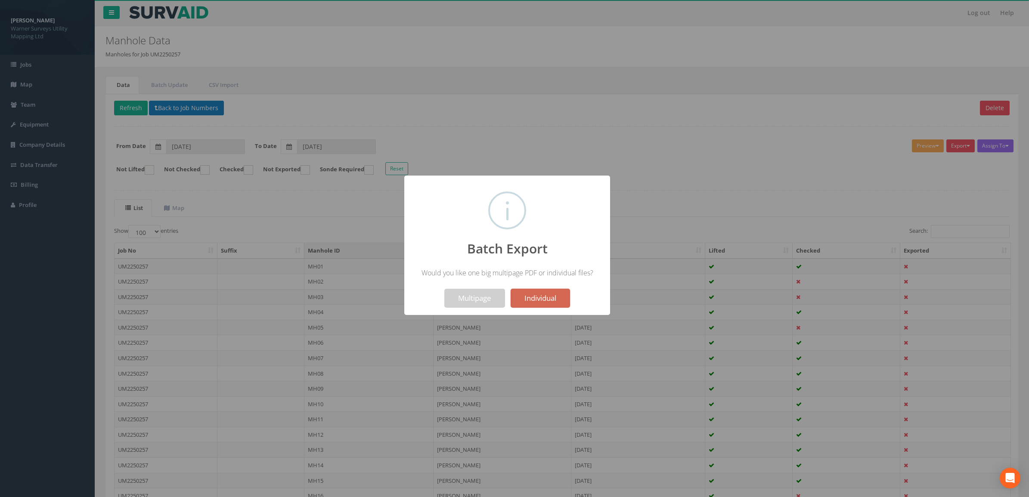
click at [543, 301] on button "Individual" at bounding box center [540, 298] width 59 height 19
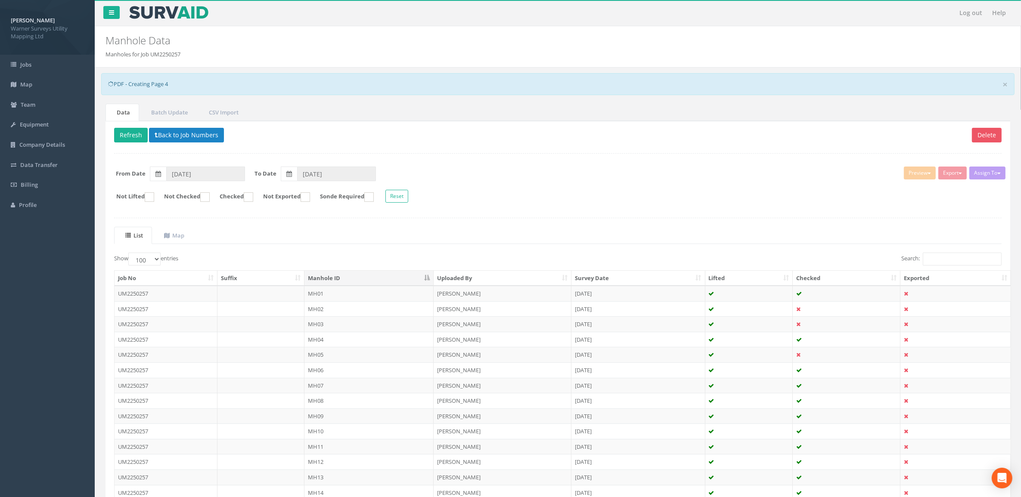
drag, startPoint x: 812, startPoint y: 115, endPoint x: 832, endPoint y: 113, distance: 19.9
click at [815, 115] on ul "Data Batch Update CSV Import" at bounding box center [558, 113] width 905 height 18
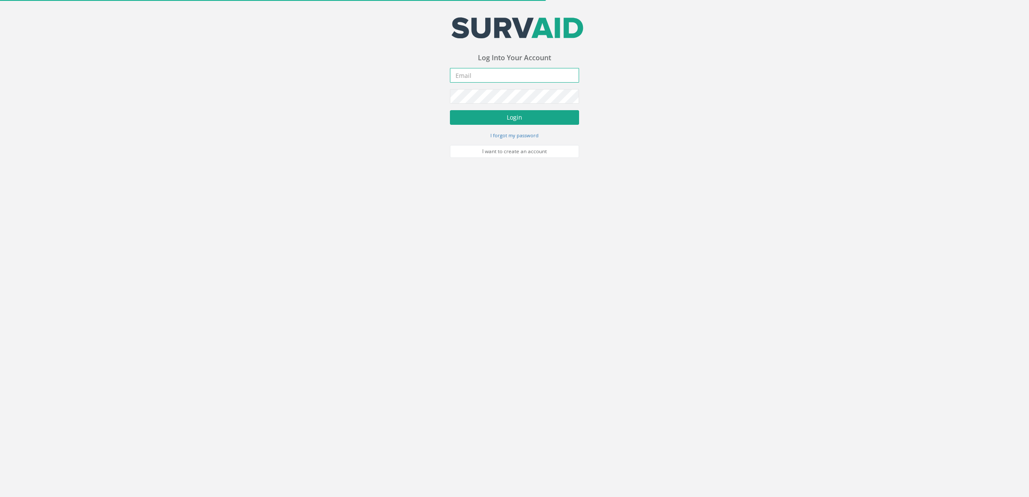
type input "[DOMAIN_NAME][EMAIL_ADDRESS][DOMAIN_NAME]"
click at [543, 112] on button "Login" at bounding box center [514, 117] width 129 height 15
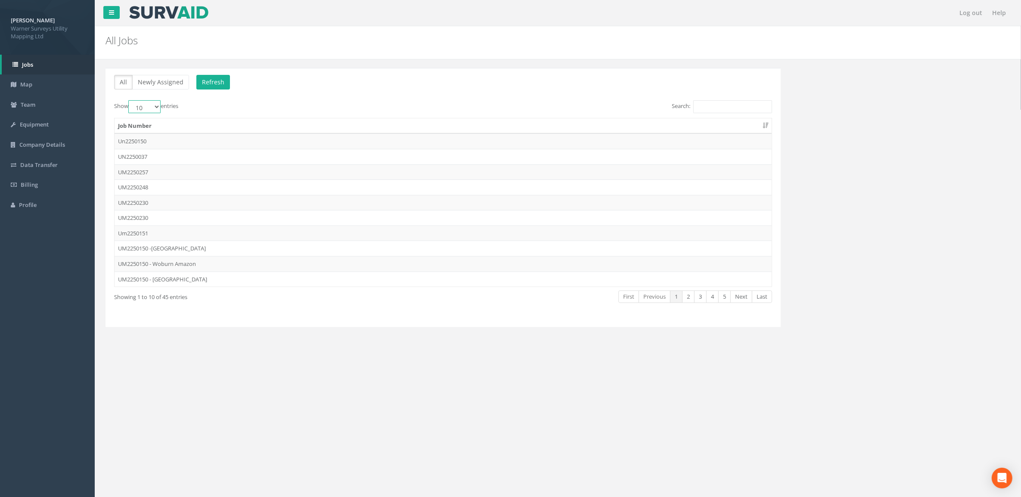
click at [155, 108] on select "10 25 50 100" at bounding box center [144, 106] width 32 height 13
select select "100"
click at [130, 101] on select "10 25 50 100" at bounding box center [144, 106] width 32 height 13
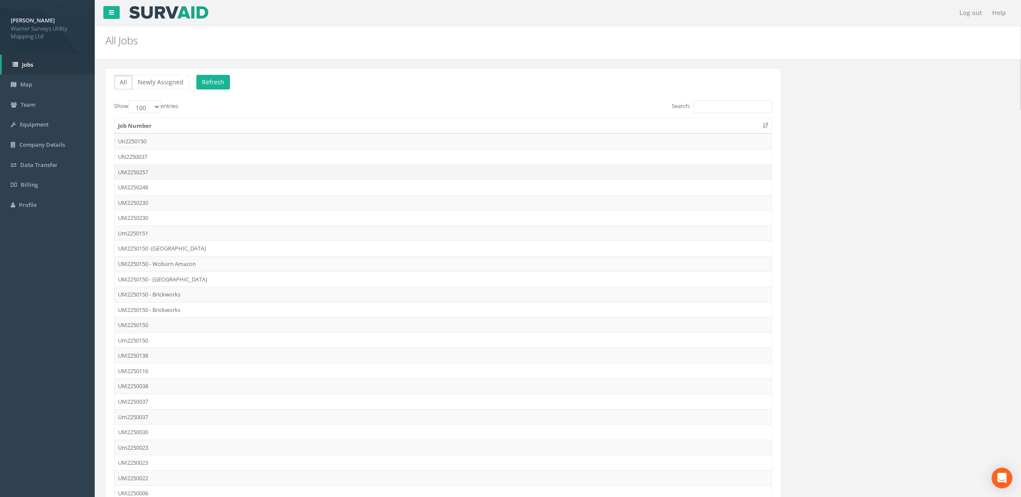
click at [160, 174] on td "UM2250257" at bounding box center [443, 173] width 657 height 16
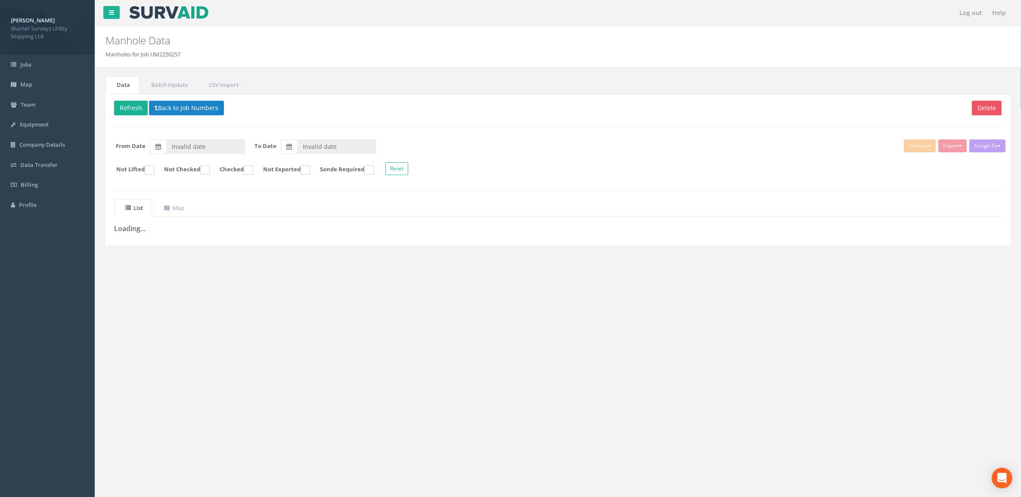
type input "[DATE]"
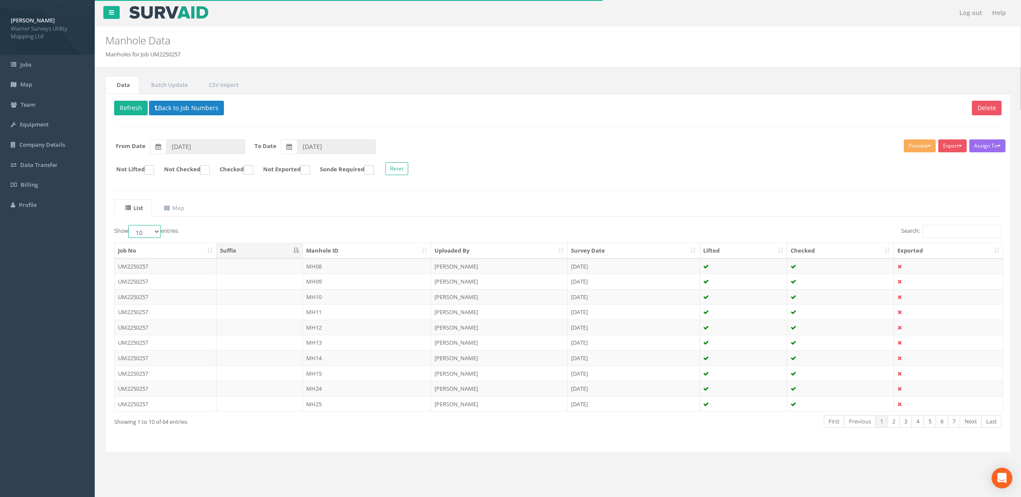
click at [151, 230] on select "10 25 50 100" at bounding box center [144, 231] width 32 height 13
select select "100"
click at [130, 227] on select "10 25 50 100" at bounding box center [144, 231] width 32 height 13
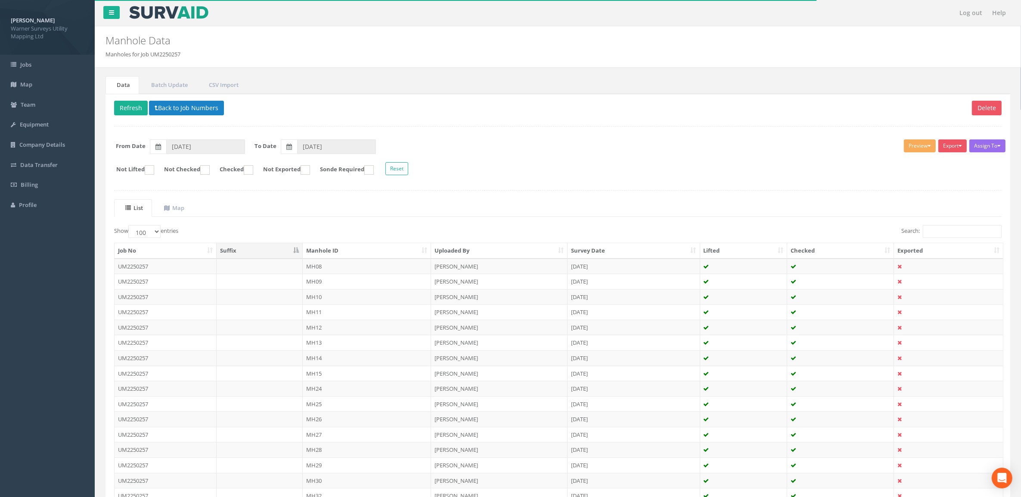
drag, startPoint x: 329, startPoint y: 253, endPoint x: 329, endPoint y: 245, distance: 7.8
click at [329, 257] on th "Manhole ID" at bounding box center [367, 251] width 128 height 16
click at [928, 147] on span "button" at bounding box center [929, 146] width 3 height 2
click at [918, 179] on link "Warner Manhole Card" at bounding box center [900, 178] width 74 height 13
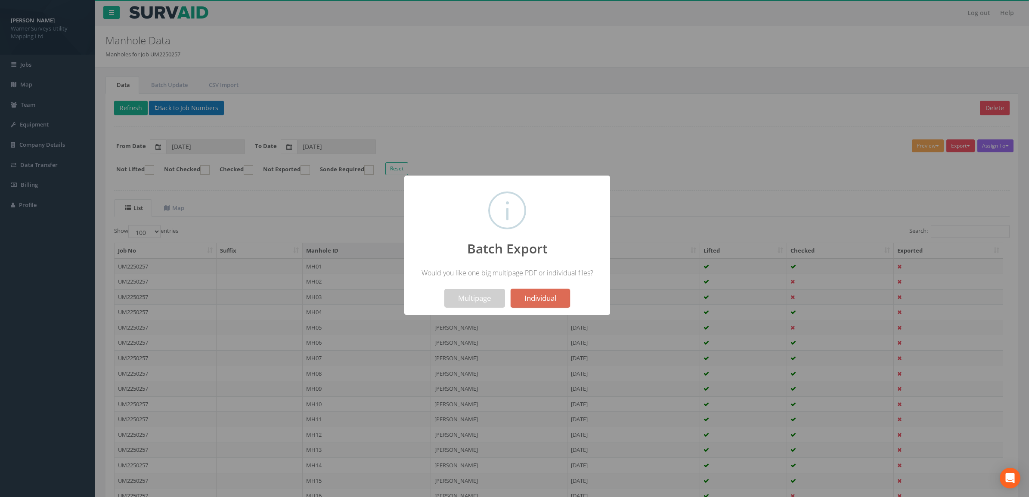
click at [672, 141] on div at bounding box center [514, 248] width 1029 height 497
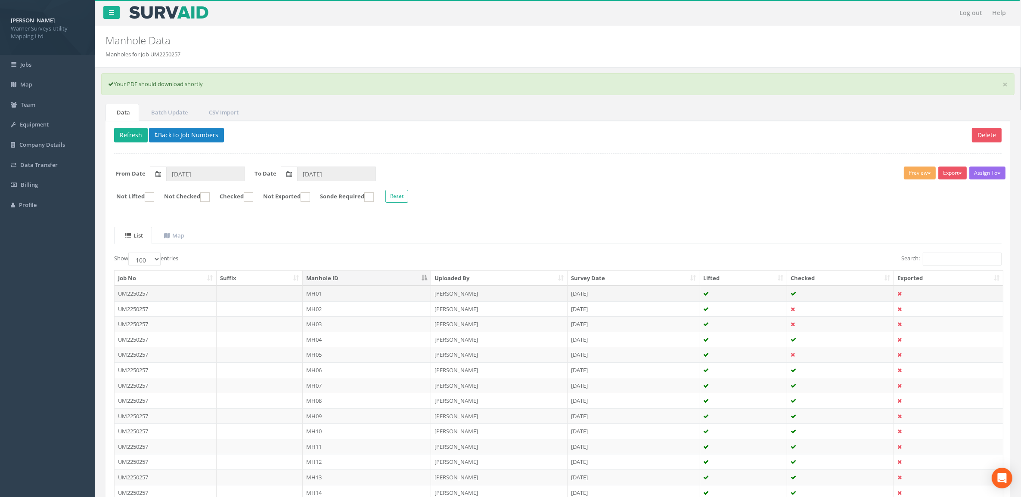
click at [279, 295] on td at bounding box center [260, 294] width 87 height 16
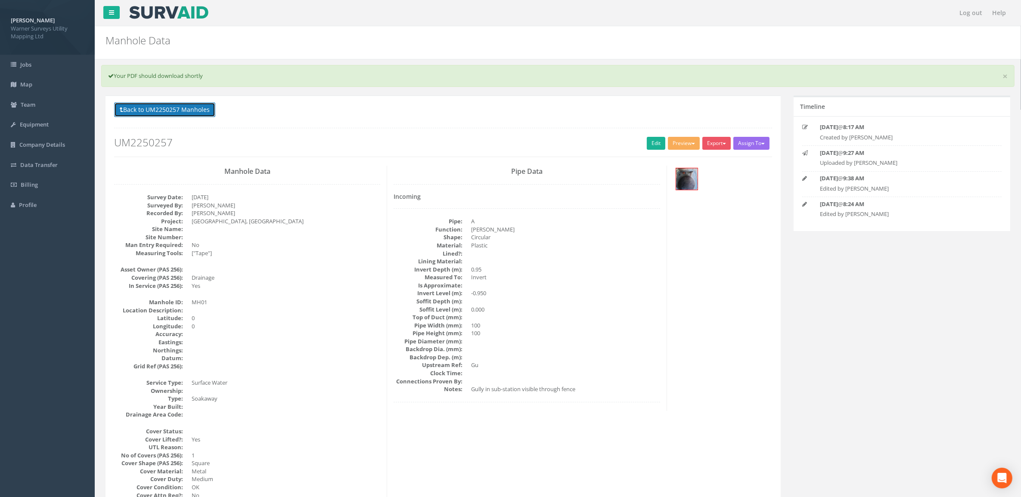
click at [188, 108] on button "Back to UM2250257 Manholes" at bounding box center [164, 109] width 101 height 15
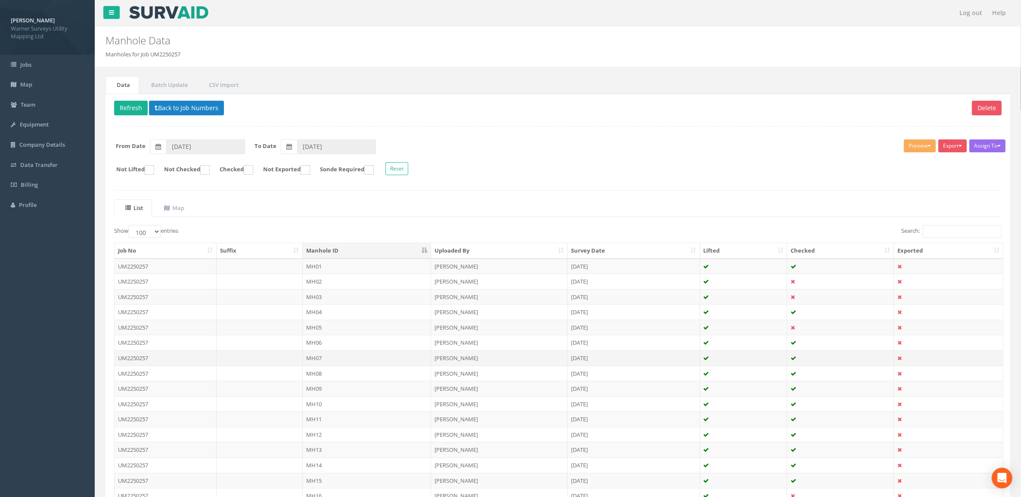
click at [335, 358] on td "MH07" at bounding box center [367, 359] width 128 height 16
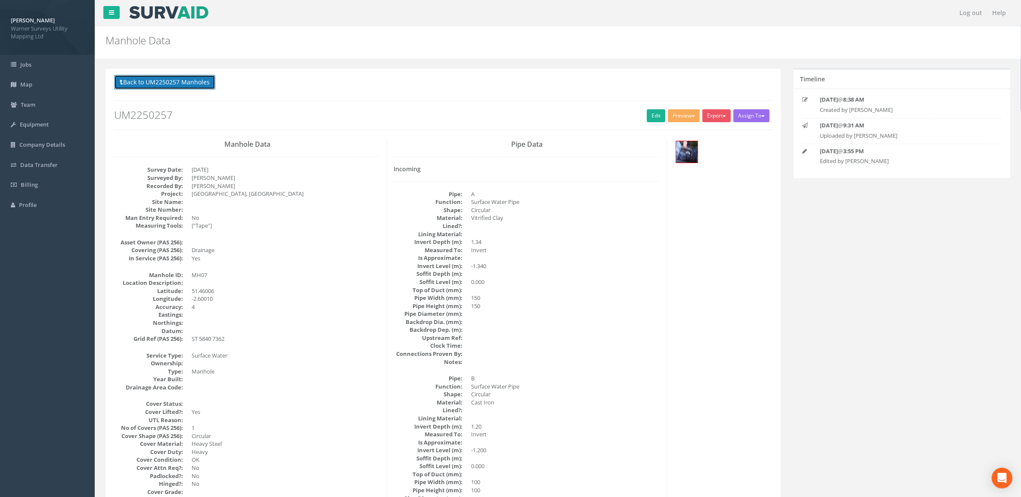
click at [162, 78] on button "Back to UM2250257 Manholes" at bounding box center [164, 82] width 101 height 15
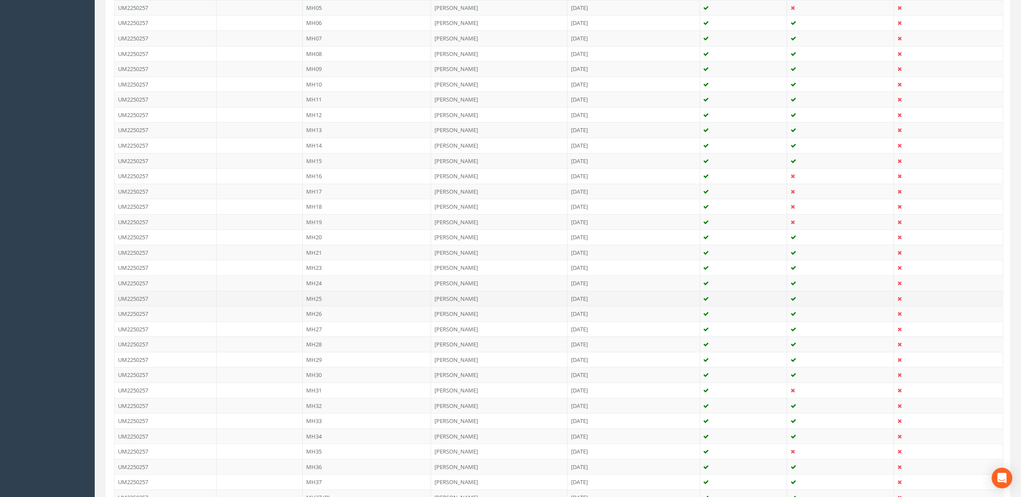
drag, startPoint x: 577, startPoint y: 309, endPoint x: 641, endPoint y: 298, distance: 64.6
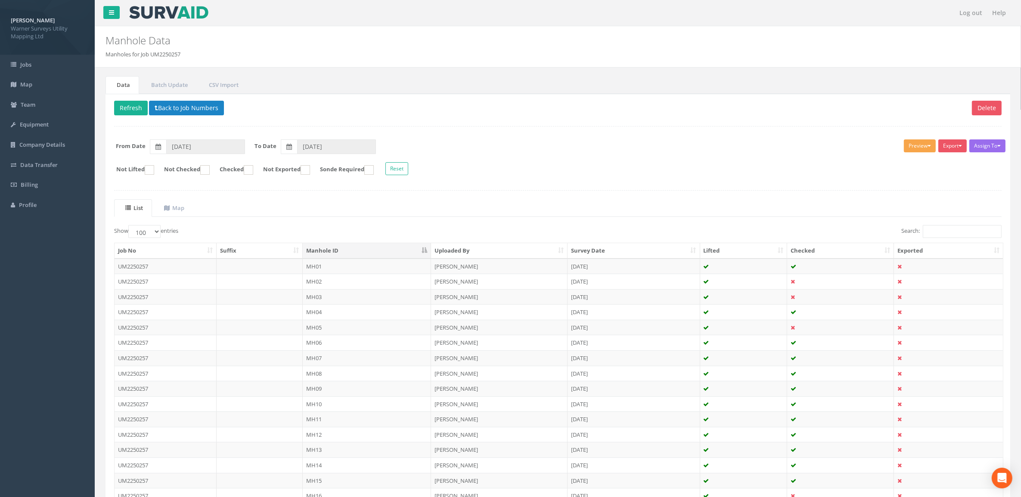
click at [928, 147] on span "button" at bounding box center [929, 146] width 3 height 2
click at [450, 204] on ul "List Map" at bounding box center [558, 208] width 888 height 18
click at [349, 253] on th "Manhole ID" at bounding box center [367, 251] width 128 height 16
click at [948, 233] on input "Search:" at bounding box center [962, 231] width 79 height 13
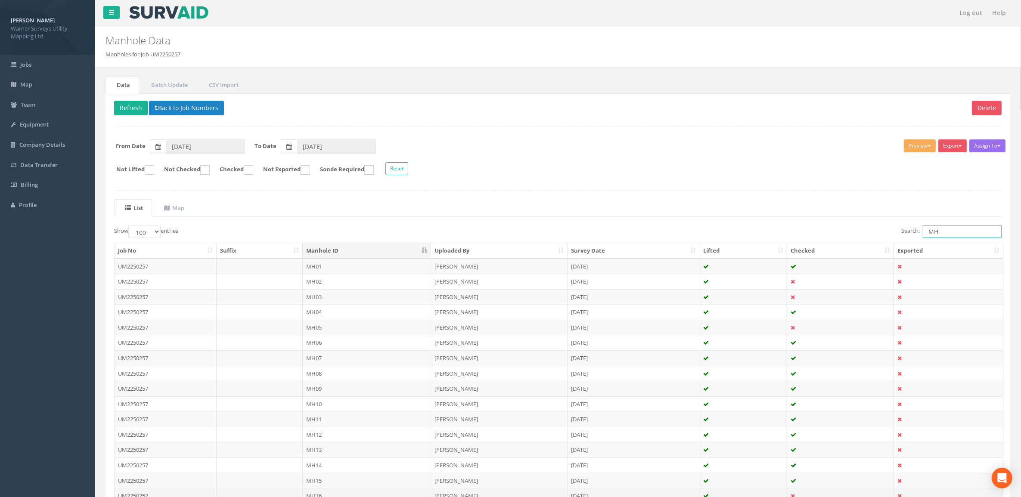
type input "MH"
click at [522, 270] on td "[PERSON_NAME]" at bounding box center [499, 267] width 137 height 16
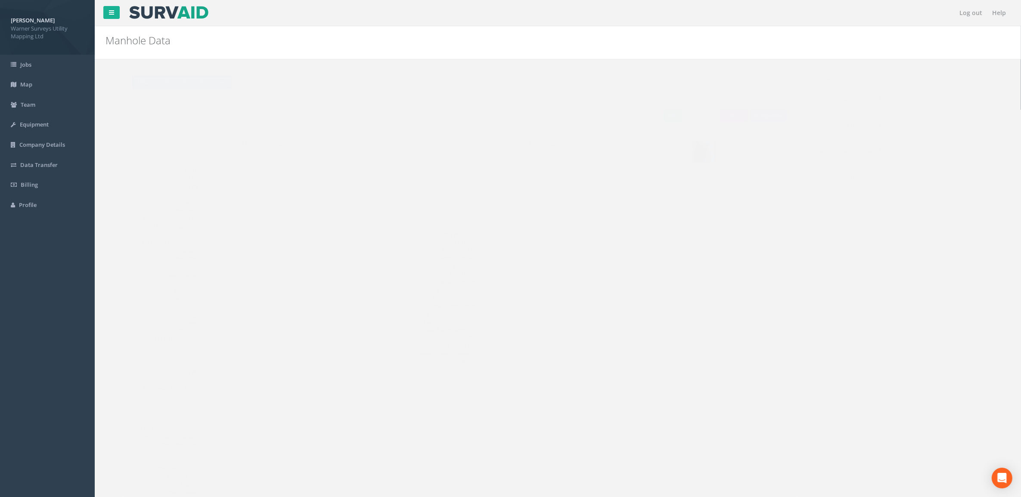
click at [195, 78] on button "Back to UM2250257 Manholes" at bounding box center [164, 82] width 101 height 15
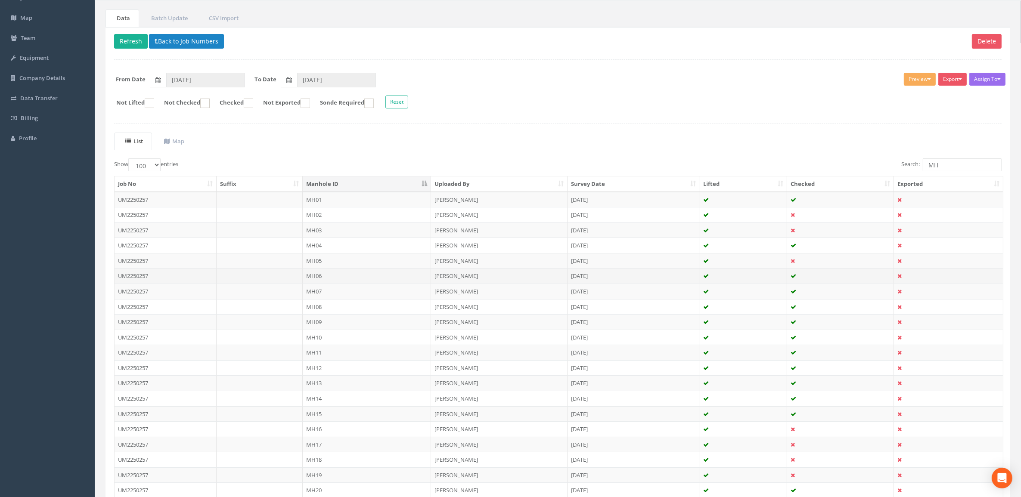
scroll to position [54, 0]
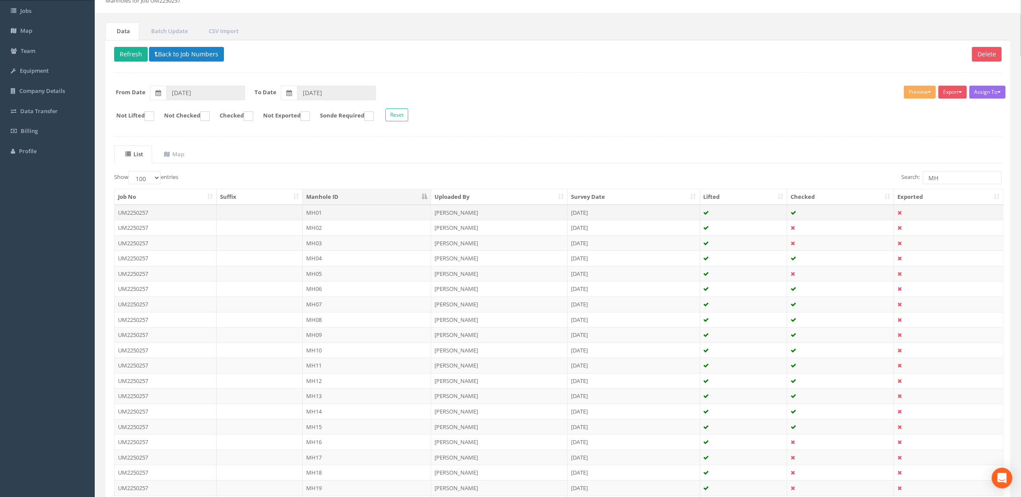
click at [339, 216] on td "MH01" at bounding box center [367, 213] width 128 height 16
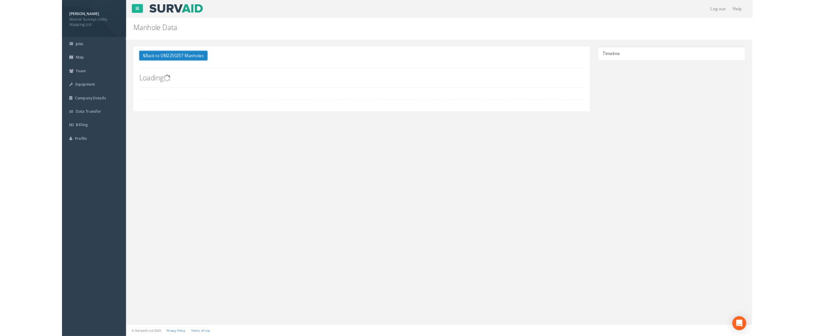
scroll to position [0, 0]
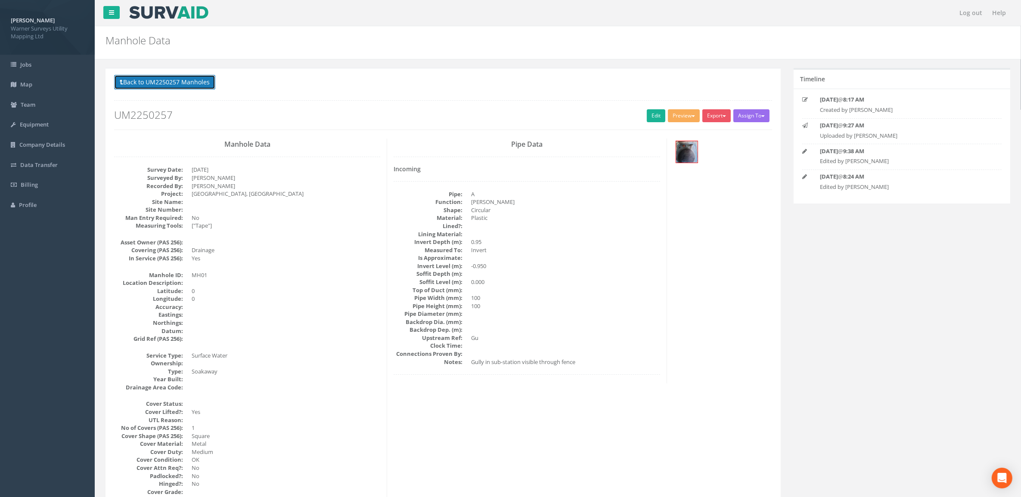
click at [177, 81] on button "Back to UM2250257 Manholes" at bounding box center [164, 82] width 101 height 15
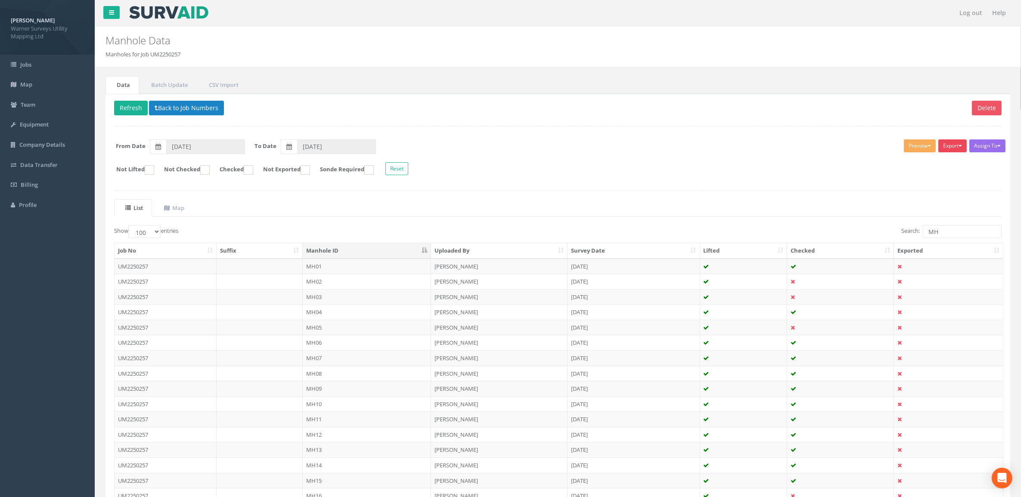
click at [960, 146] on span "button" at bounding box center [960, 146] width 3 height 2
click at [947, 163] on link "Warner Asset Chamber" at bounding box center [931, 163] width 74 height 13
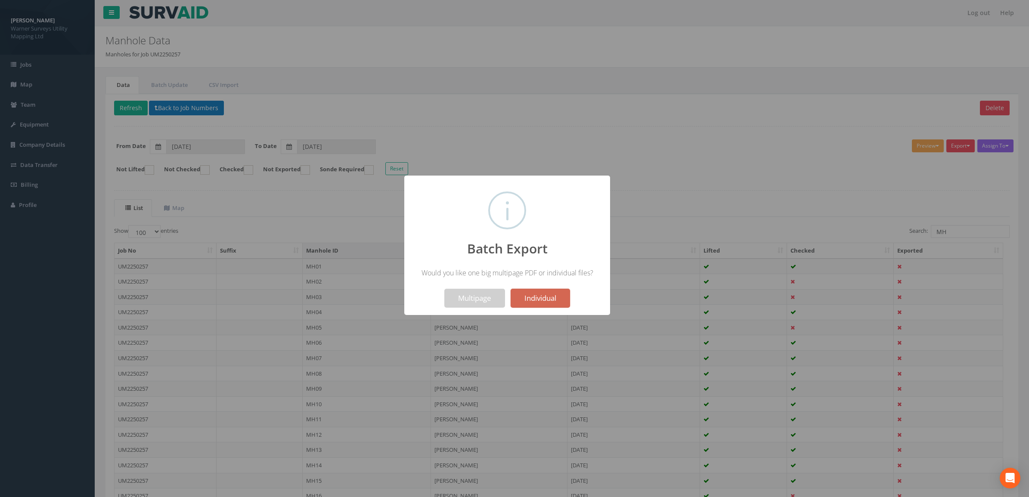
click at [550, 296] on button "Individual" at bounding box center [540, 298] width 59 height 19
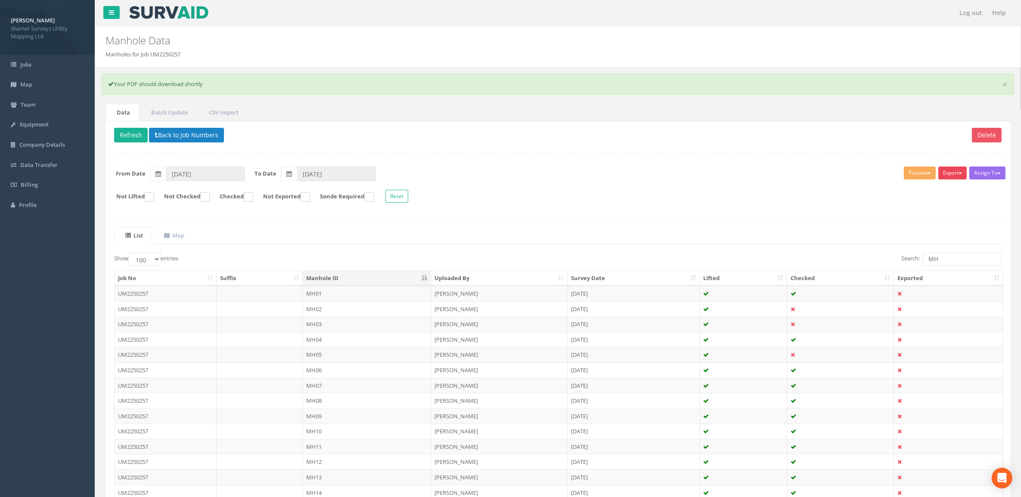
click at [949, 172] on button "Export" at bounding box center [952, 173] width 28 height 13
click at [952, 195] on link "Warner Asset Chamber" at bounding box center [931, 190] width 74 height 13
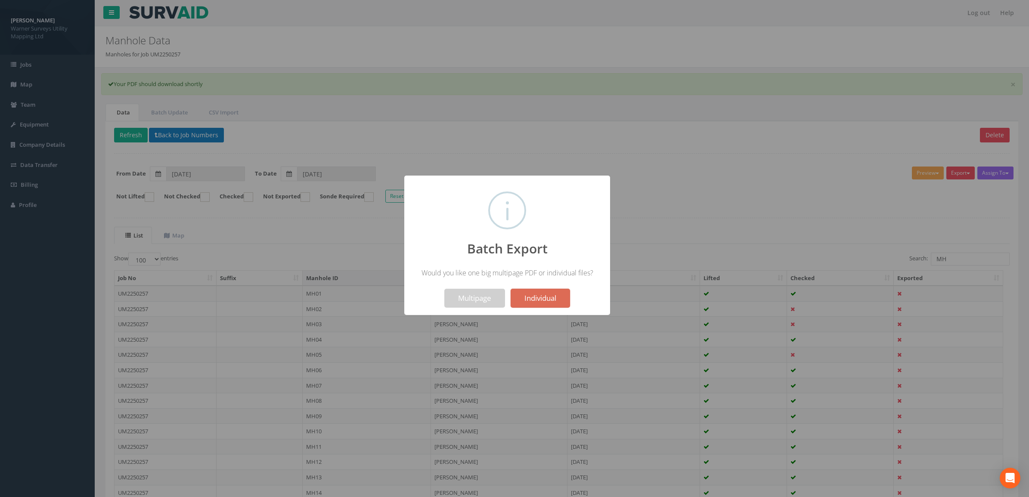
click at [720, 117] on div at bounding box center [514, 248] width 1029 height 497
drag, startPoint x: 707, startPoint y: 168, endPoint x: 711, endPoint y: 169, distance: 4.4
click at [711, 169] on div at bounding box center [514, 248] width 1029 height 497
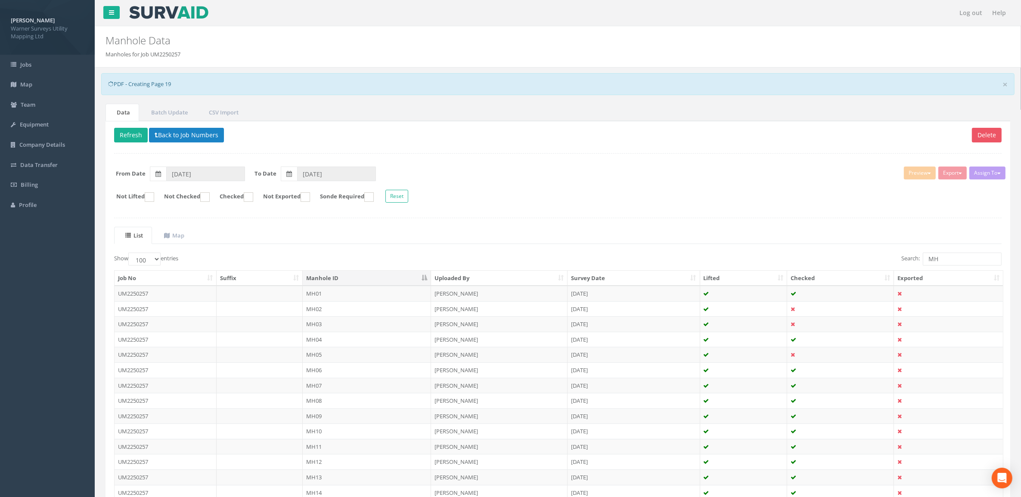
click at [1006, 82] on link "×" at bounding box center [1005, 84] width 5 height 9
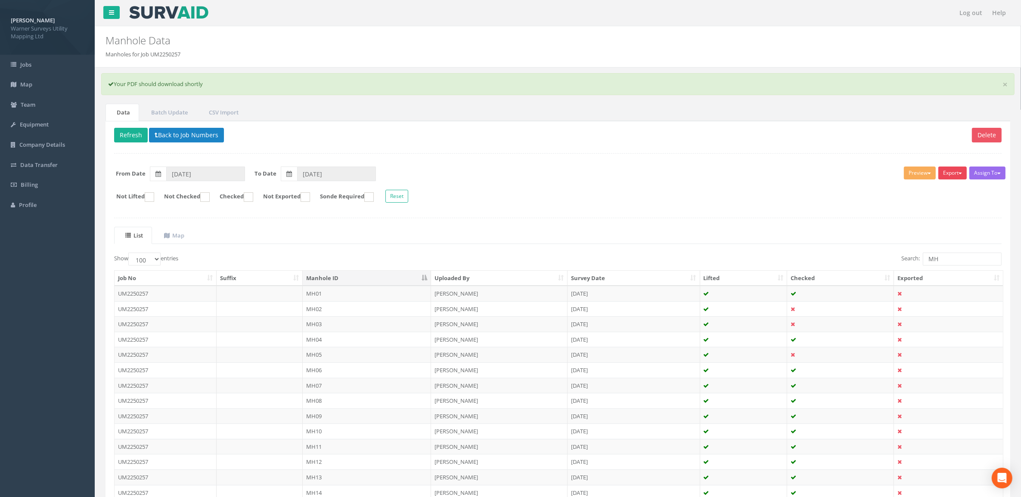
click at [950, 177] on button "Export" at bounding box center [952, 173] width 28 height 13
click at [957, 209] on link "Warner Manhole Card" at bounding box center [931, 205] width 74 height 13
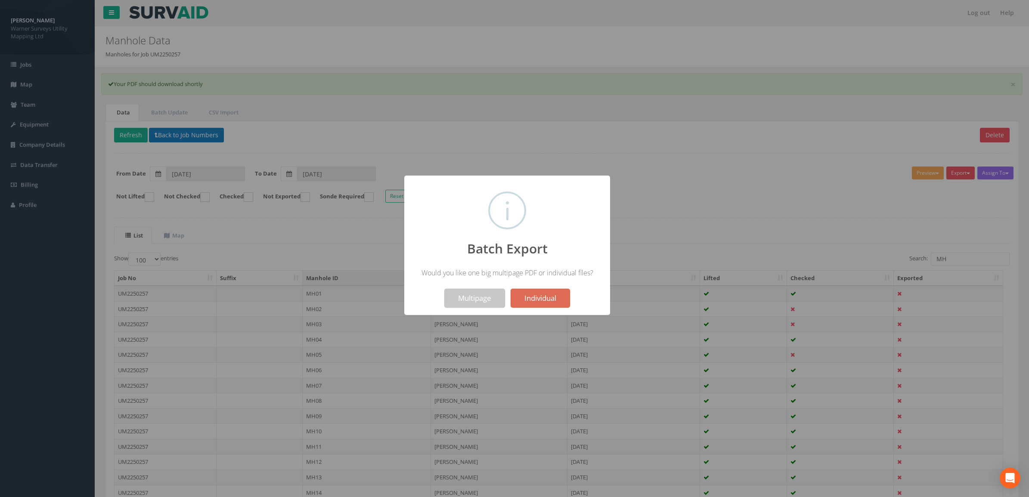
click at [477, 292] on button "Multipage" at bounding box center [474, 298] width 61 height 19
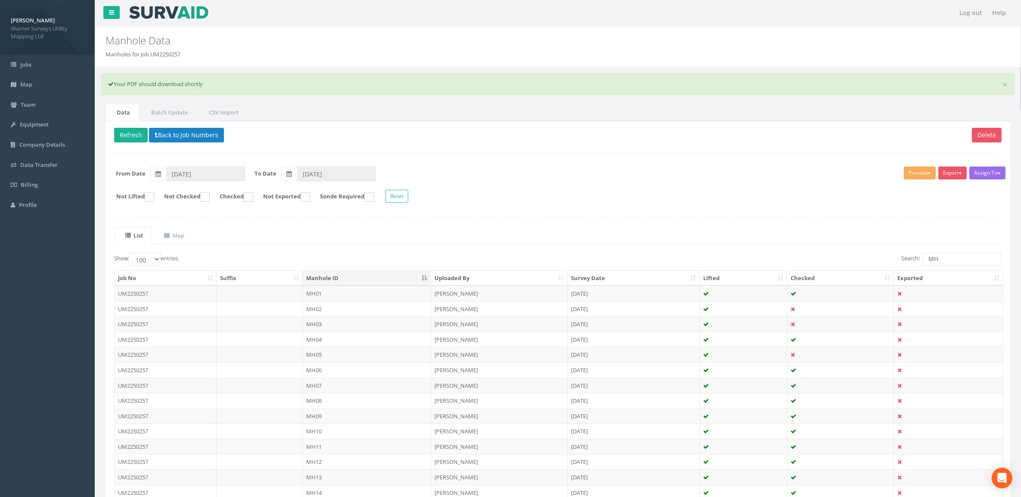
drag, startPoint x: 781, startPoint y: 177, endPoint x: 888, endPoint y: 171, distance: 107.4
click at [781, 177] on form "From Date 19/09/2025 To Date 01/10/2025" at bounding box center [558, 174] width 901 height 15
click at [956, 177] on button "Export" at bounding box center [952, 173] width 28 height 13
click at [940, 207] on link "Warner Manhole Card" at bounding box center [931, 205] width 74 height 13
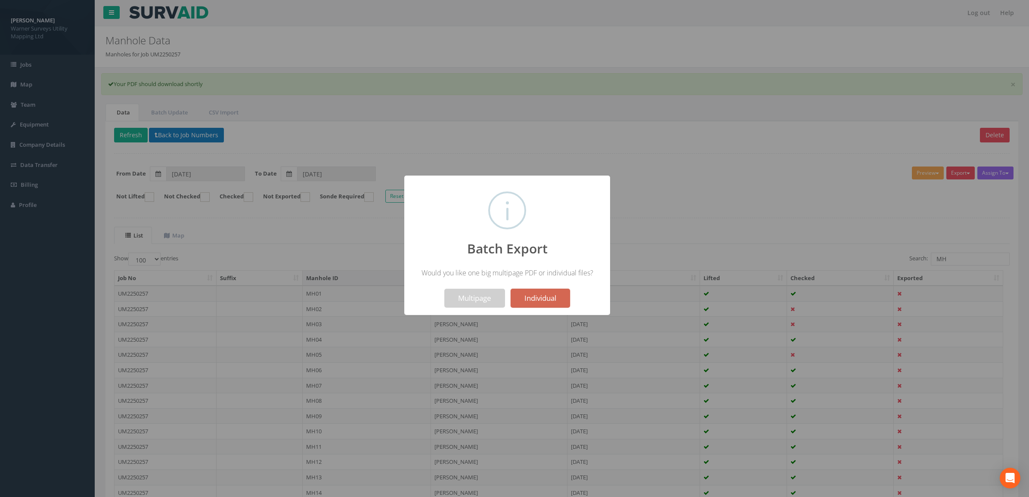
click at [554, 299] on button "Individual" at bounding box center [540, 298] width 59 height 19
